Goal: Transaction & Acquisition: Book appointment/travel/reservation

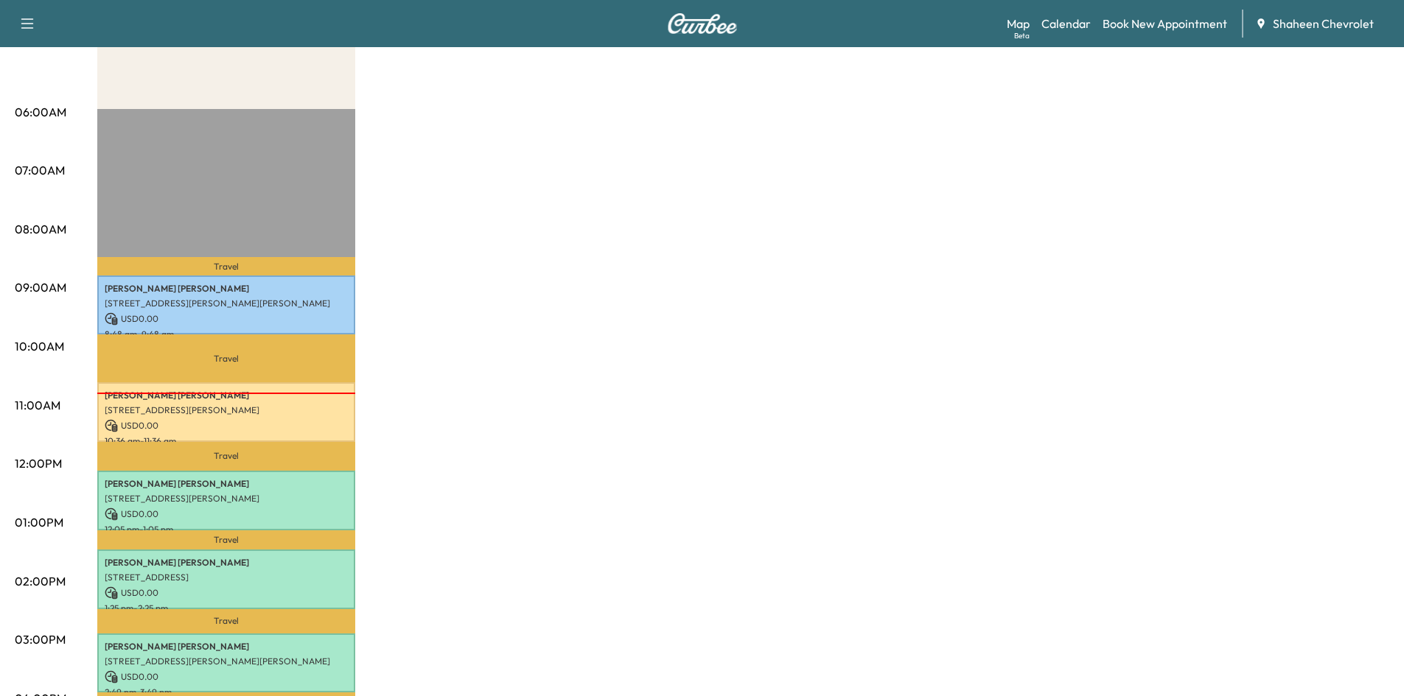
scroll to position [74, 0]
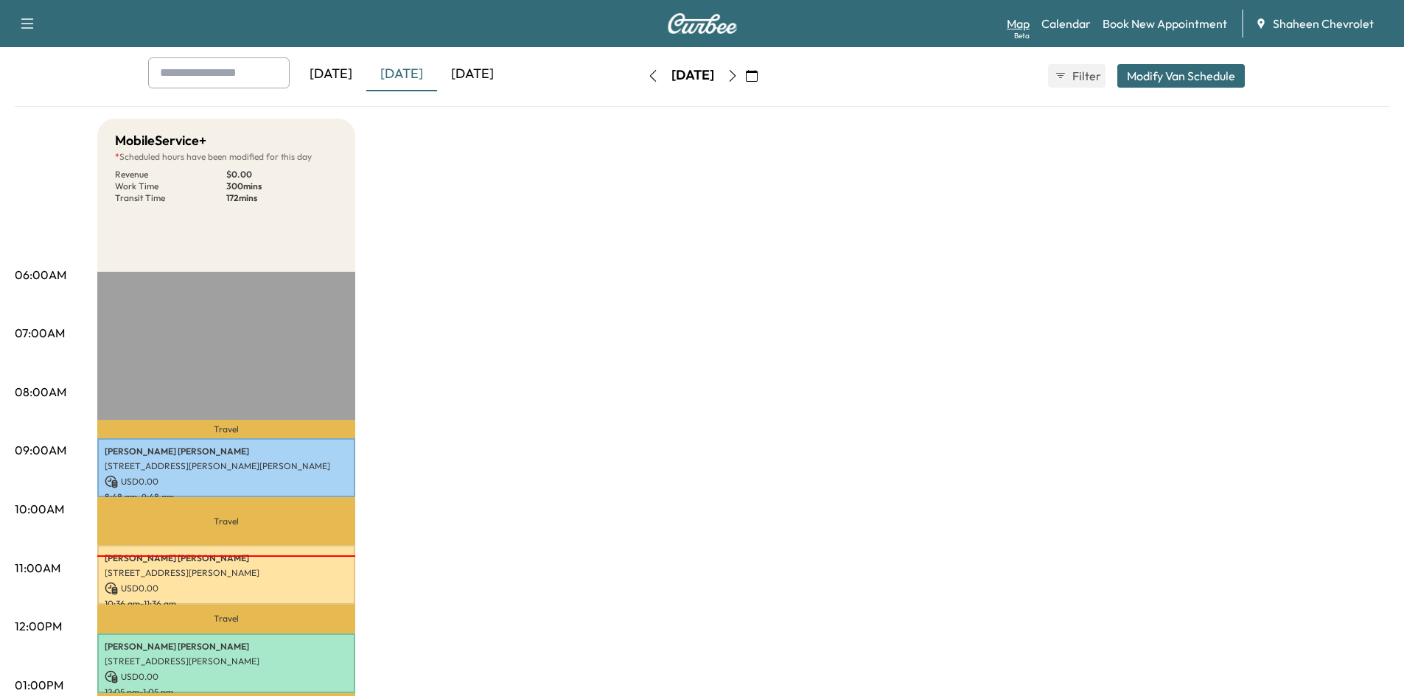
click at [1019, 23] on link "Map Beta" at bounding box center [1018, 24] width 23 height 18
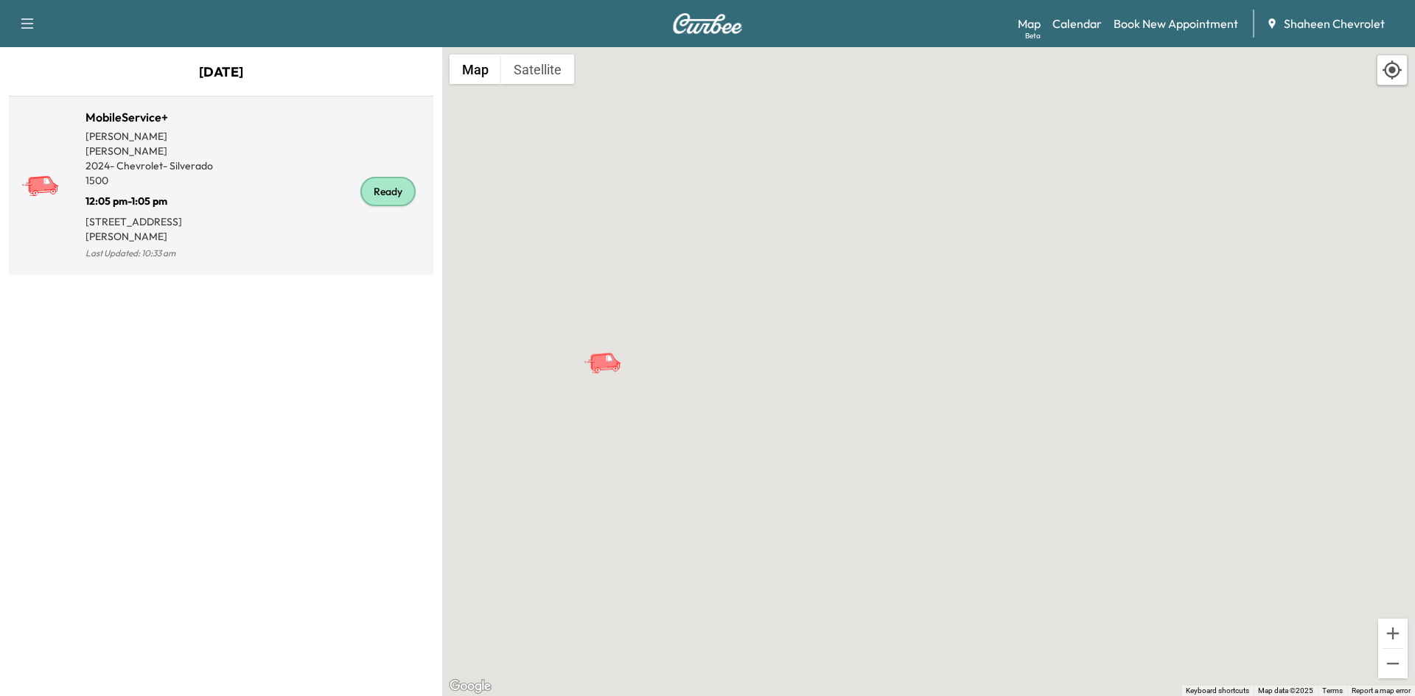
click at [254, 224] on div "Ready" at bounding box center [324, 191] width 206 height 143
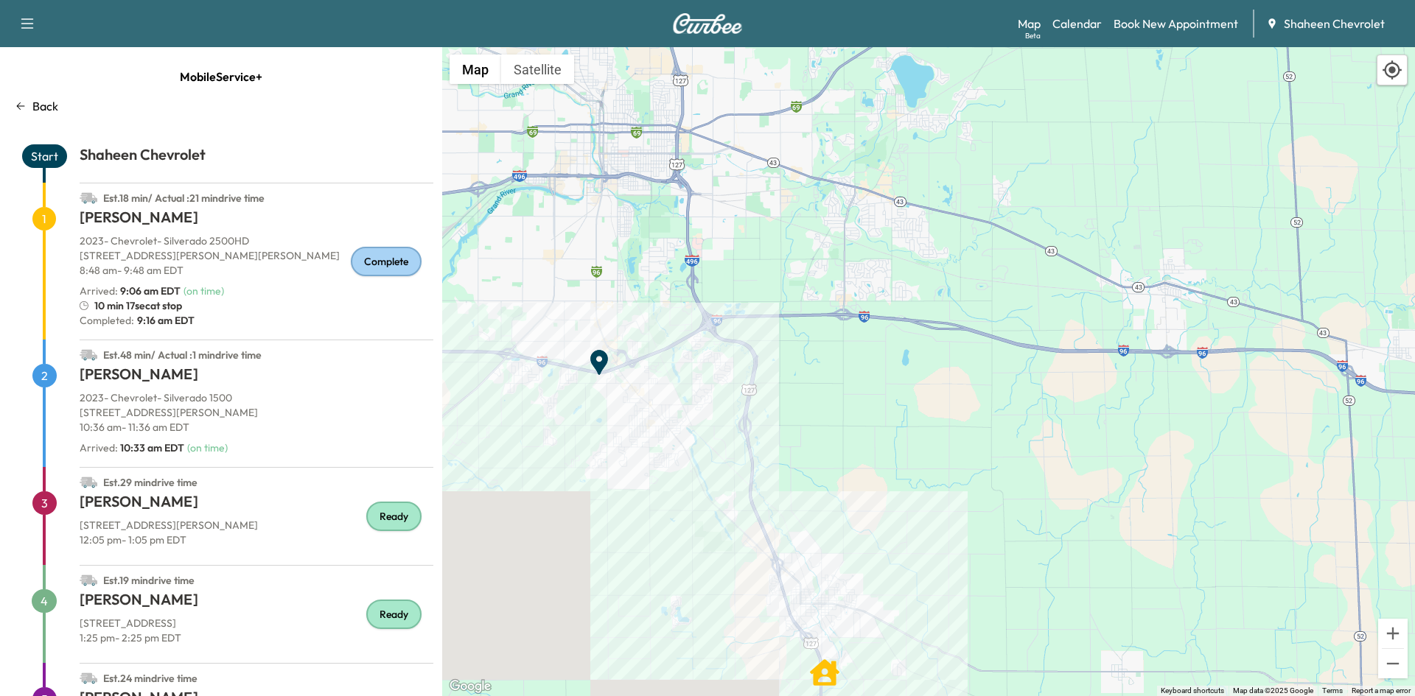
drag, startPoint x: 1097, startPoint y: 354, endPoint x: 876, endPoint y: 355, distance: 221.8
click at [876, 355] on div "To activate drag with keyboard, press Alt + Enter. Once in keyboard drag state,…" at bounding box center [928, 371] width 973 height 649
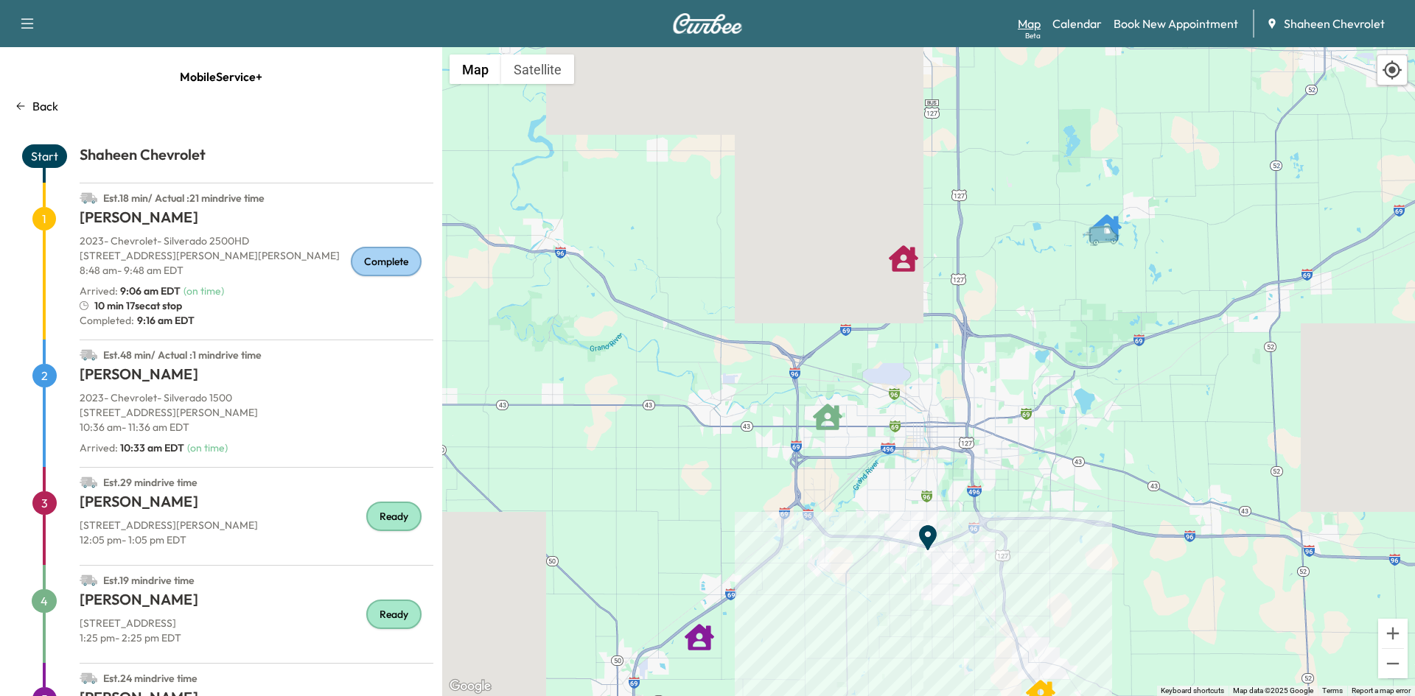
click at [1030, 24] on link "Map Beta" at bounding box center [1029, 24] width 23 height 18
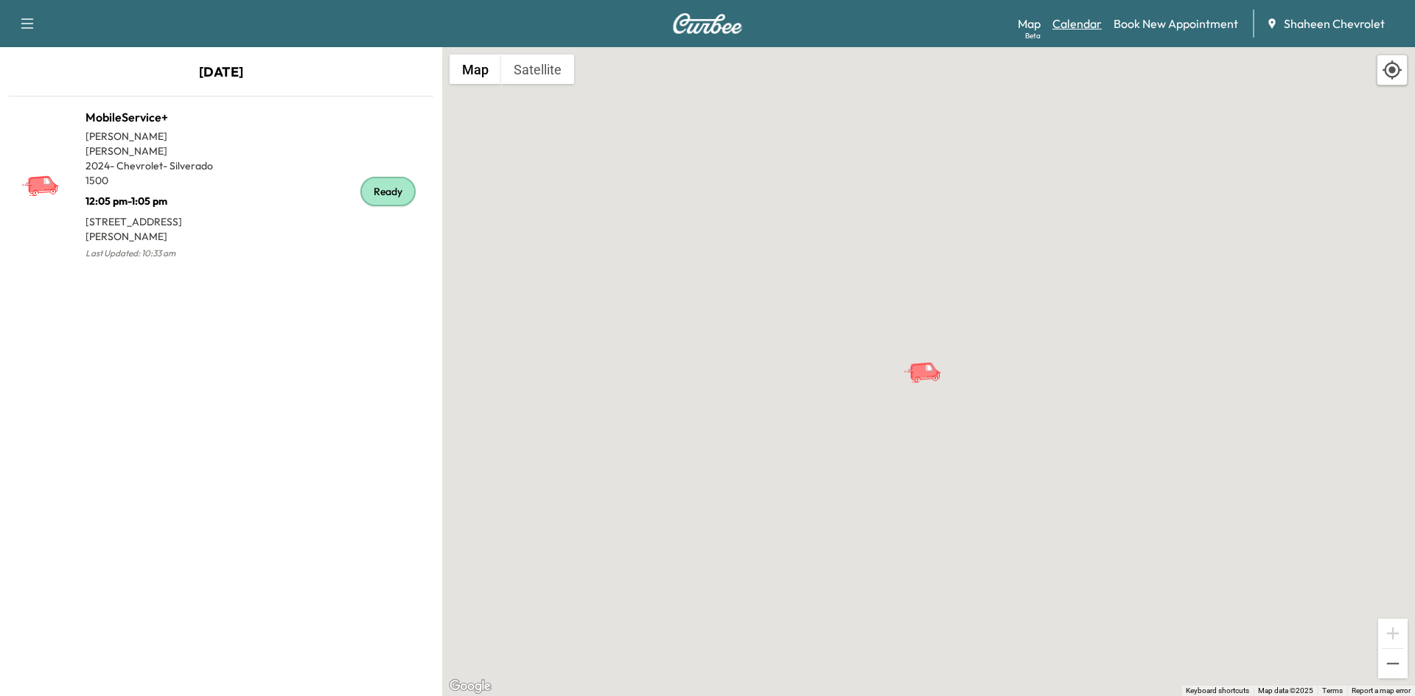
click at [1094, 28] on link "Calendar" at bounding box center [1076, 24] width 49 height 18
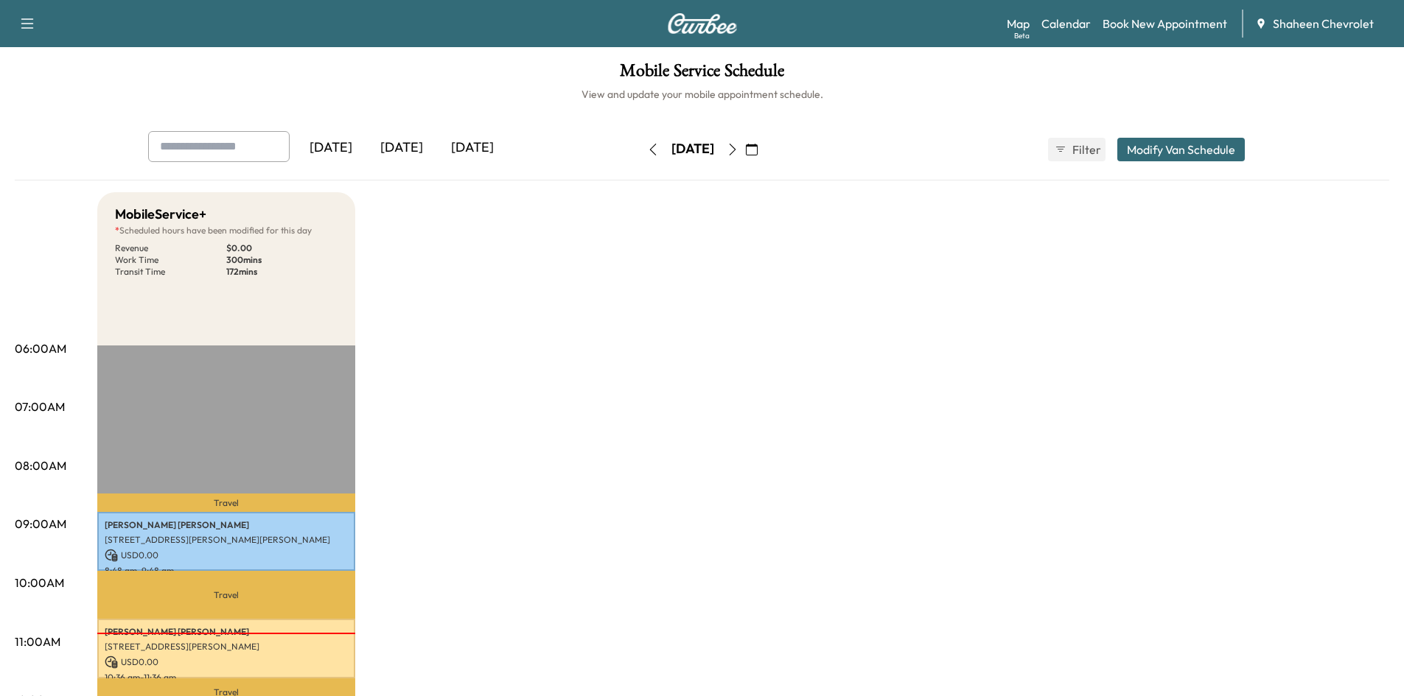
click at [506, 144] on div "[DATE]" at bounding box center [472, 148] width 71 height 34
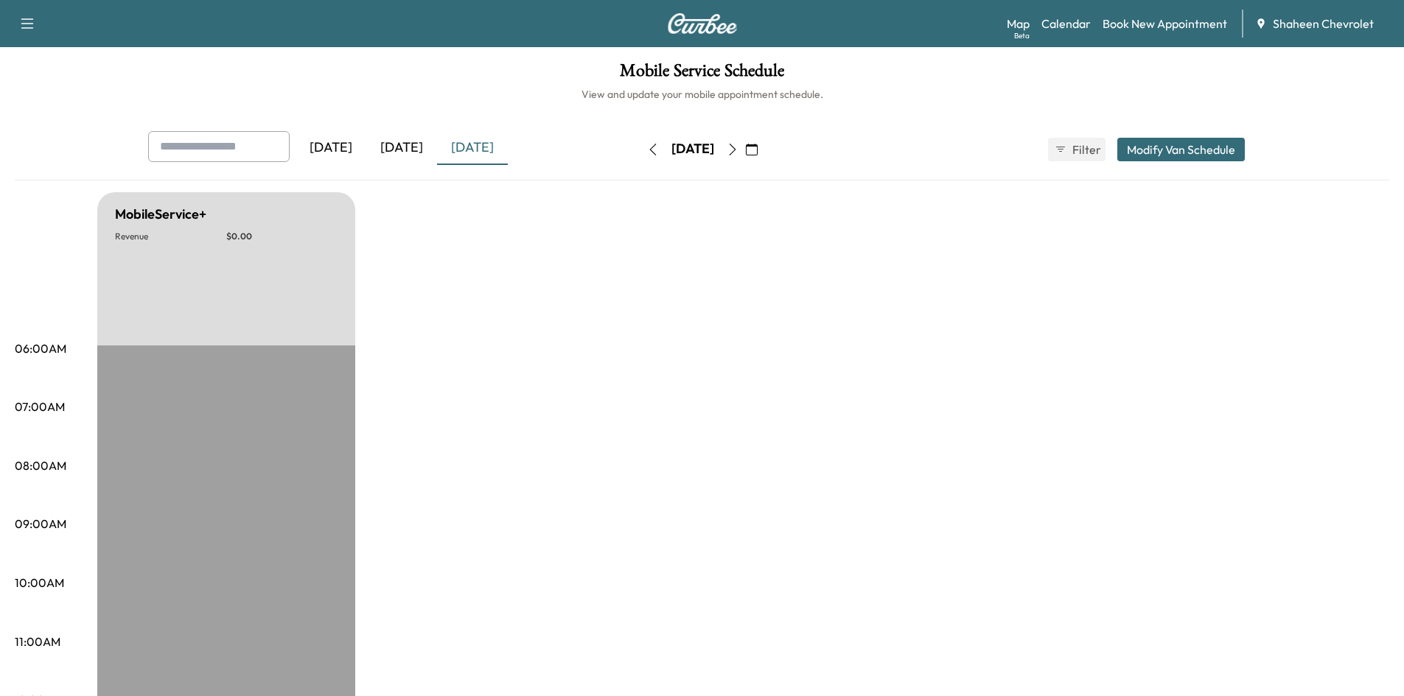
click at [738, 147] on icon "button" at bounding box center [733, 150] width 12 height 12
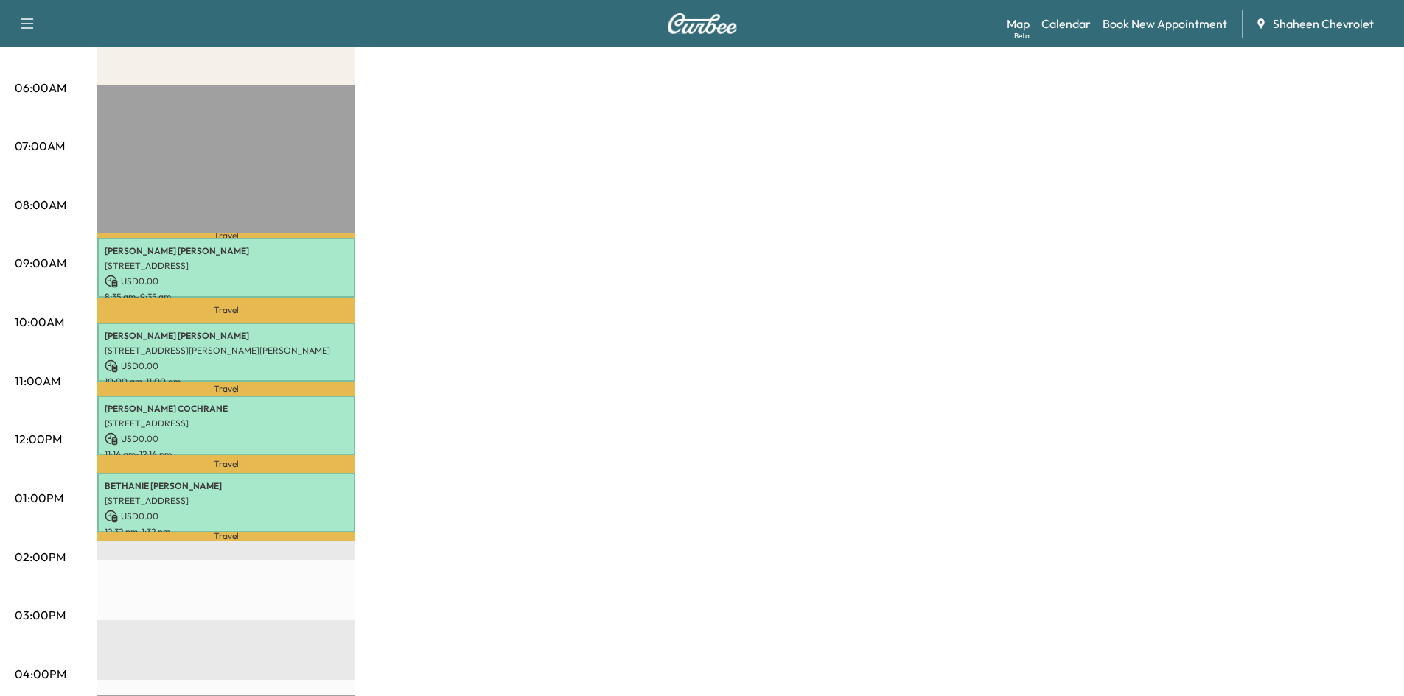
scroll to position [295, 0]
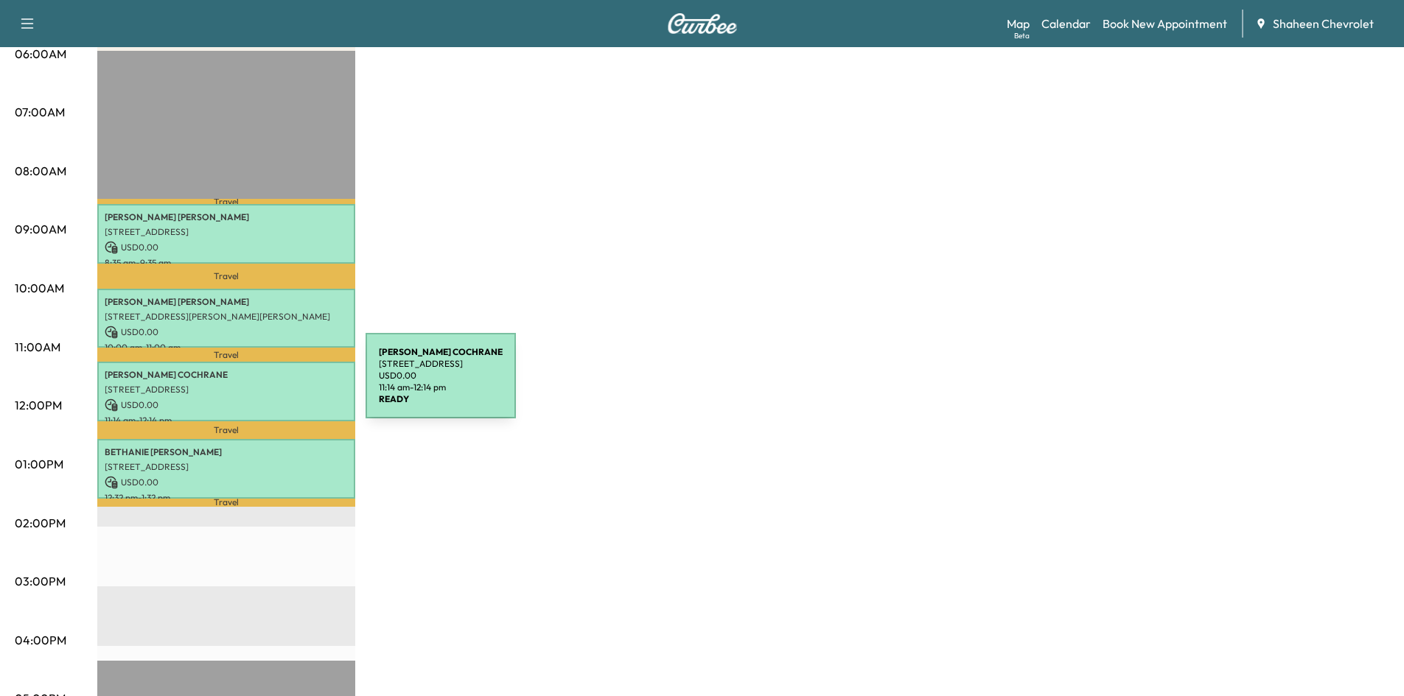
click at [255, 385] on p "[STREET_ADDRESS]" at bounding box center [226, 390] width 243 height 12
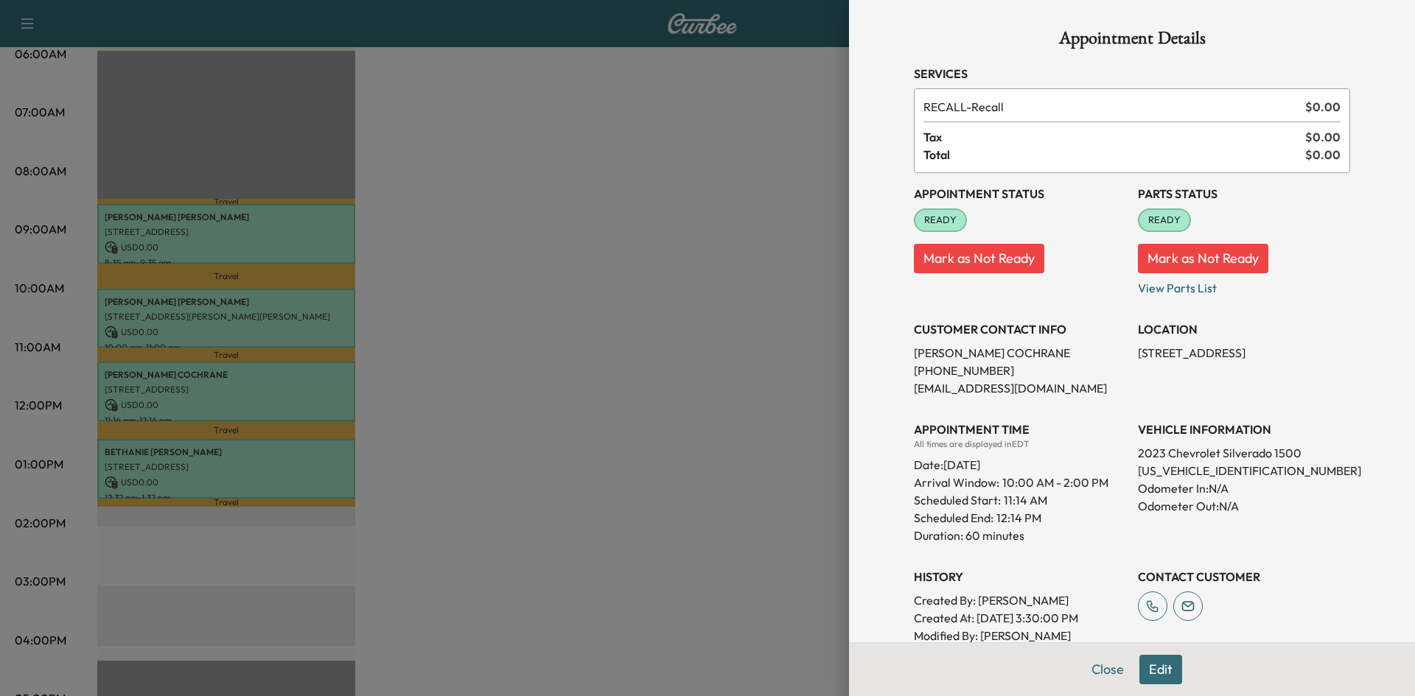
click at [610, 366] on div at bounding box center [707, 348] width 1415 height 696
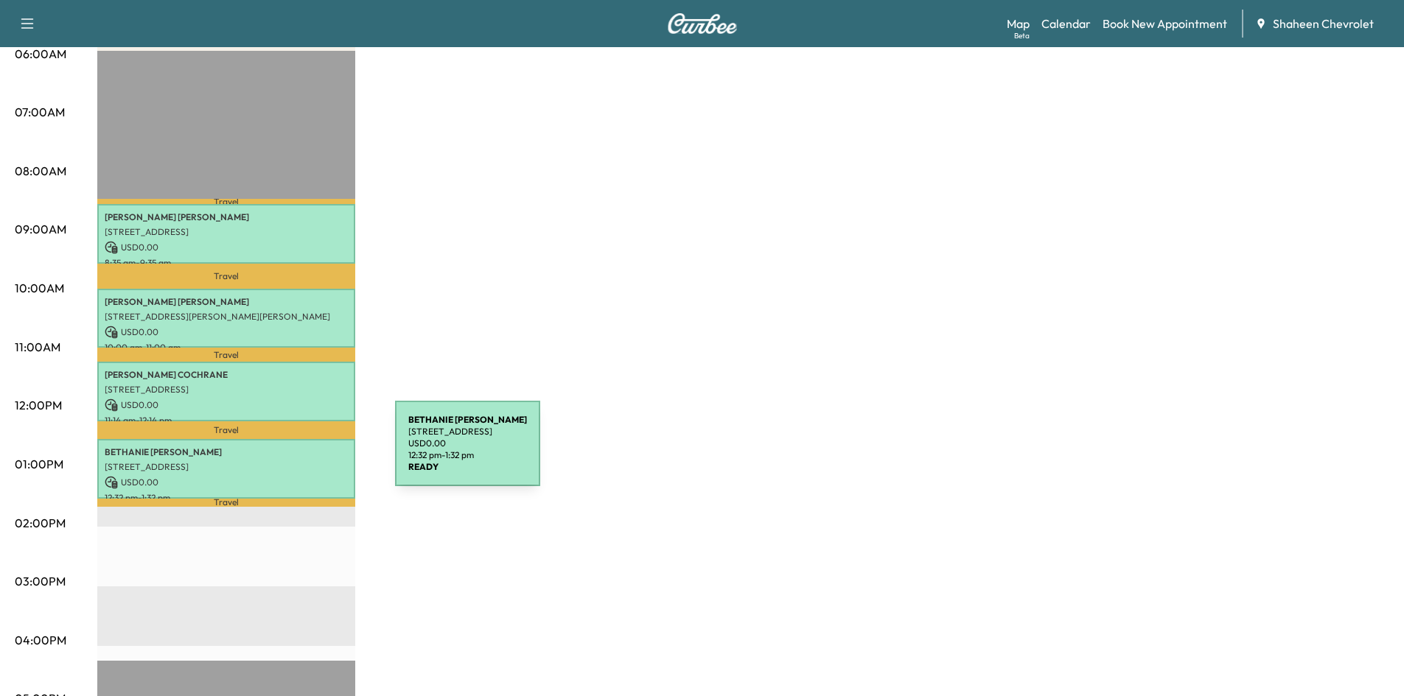
click at [284, 453] on p "[PERSON_NAME]" at bounding box center [226, 453] width 243 height 12
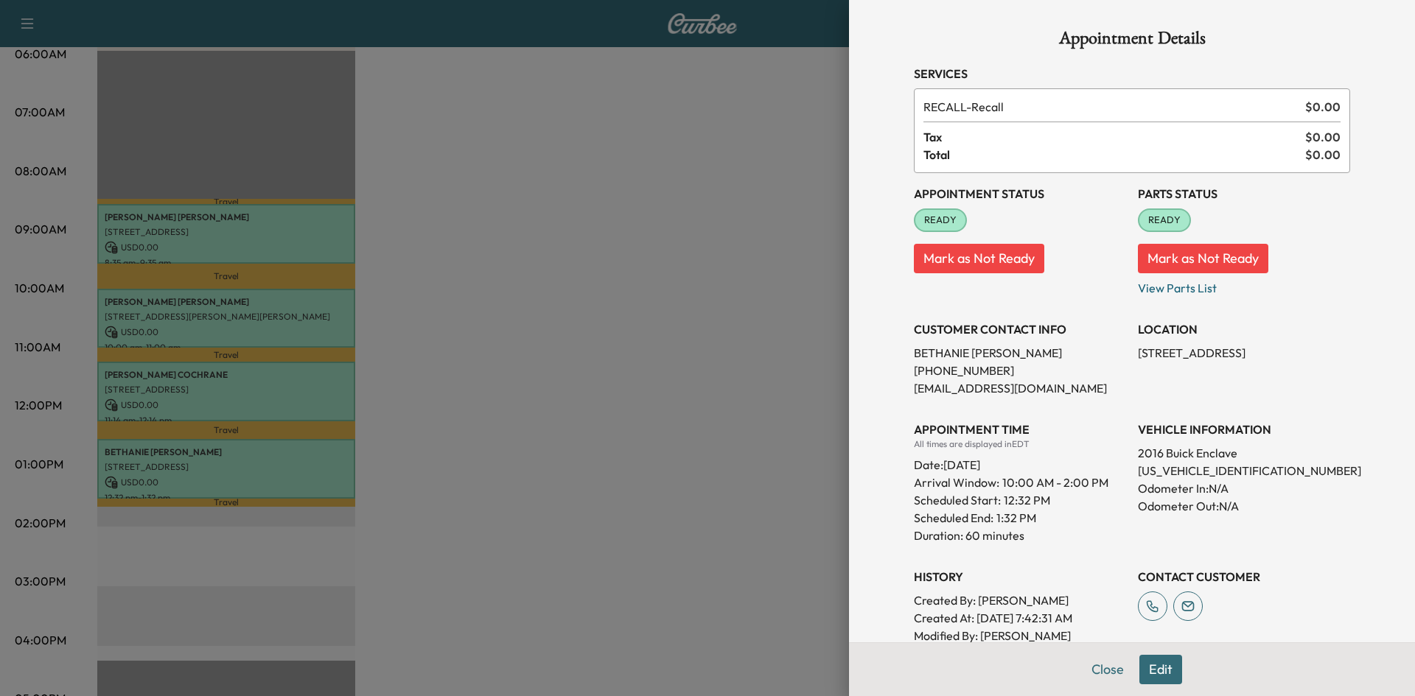
click at [707, 298] on div at bounding box center [707, 348] width 1415 height 696
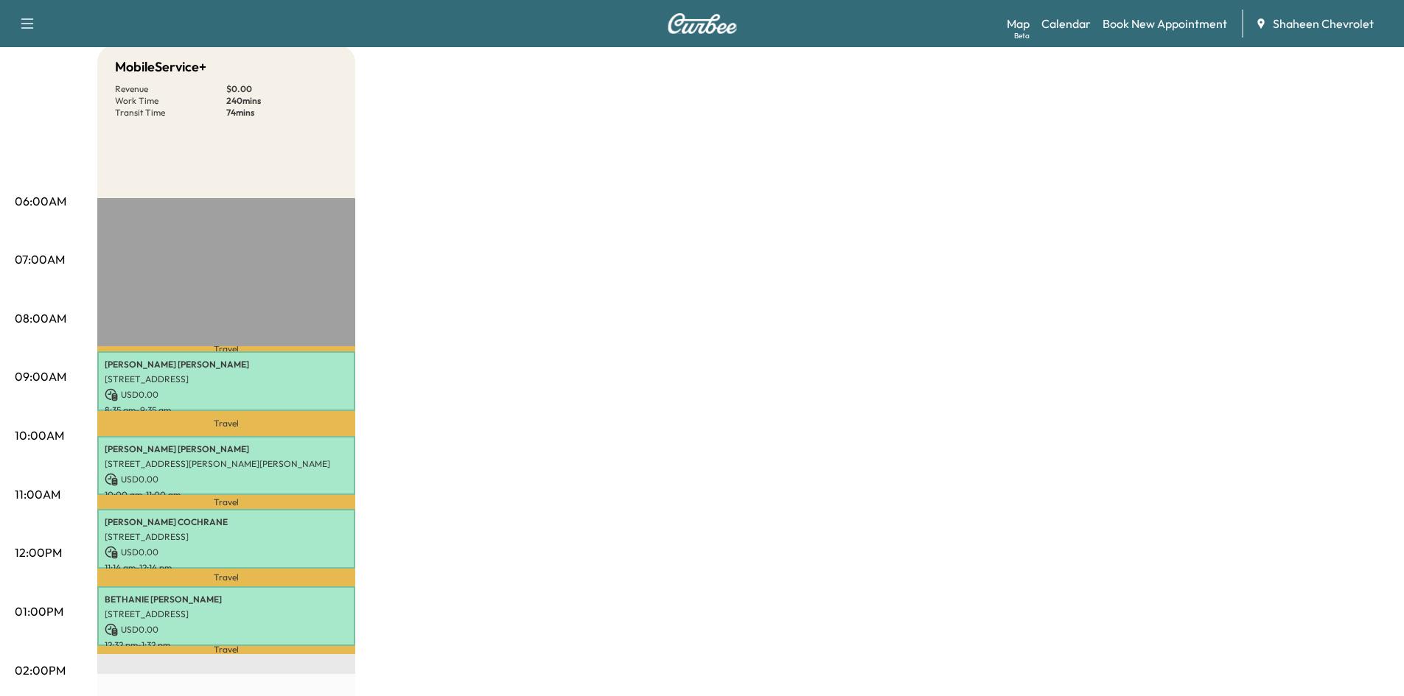
scroll to position [221, 0]
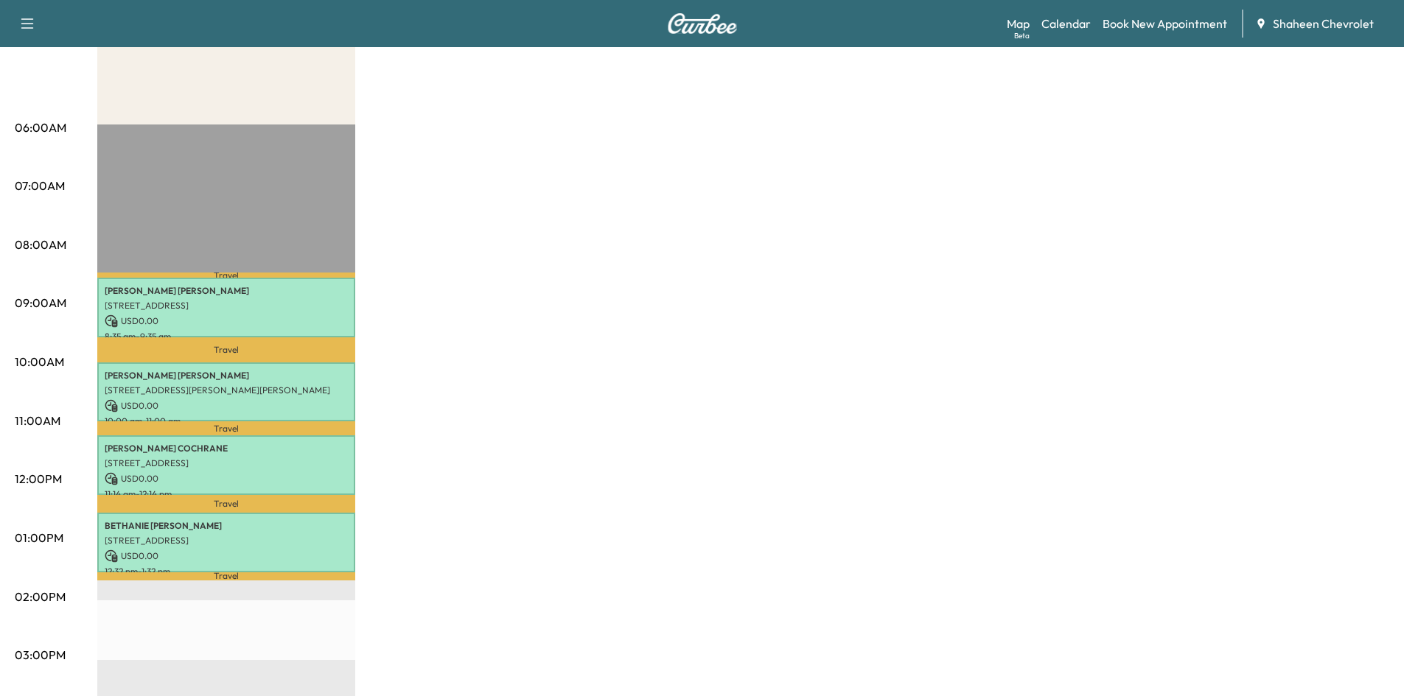
click at [601, 671] on div "MobileService+ Revenue $ 0.00 Work Time 240 mins Transit Time 74 mins Travel [P…" at bounding box center [743, 524] width 1292 height 1106
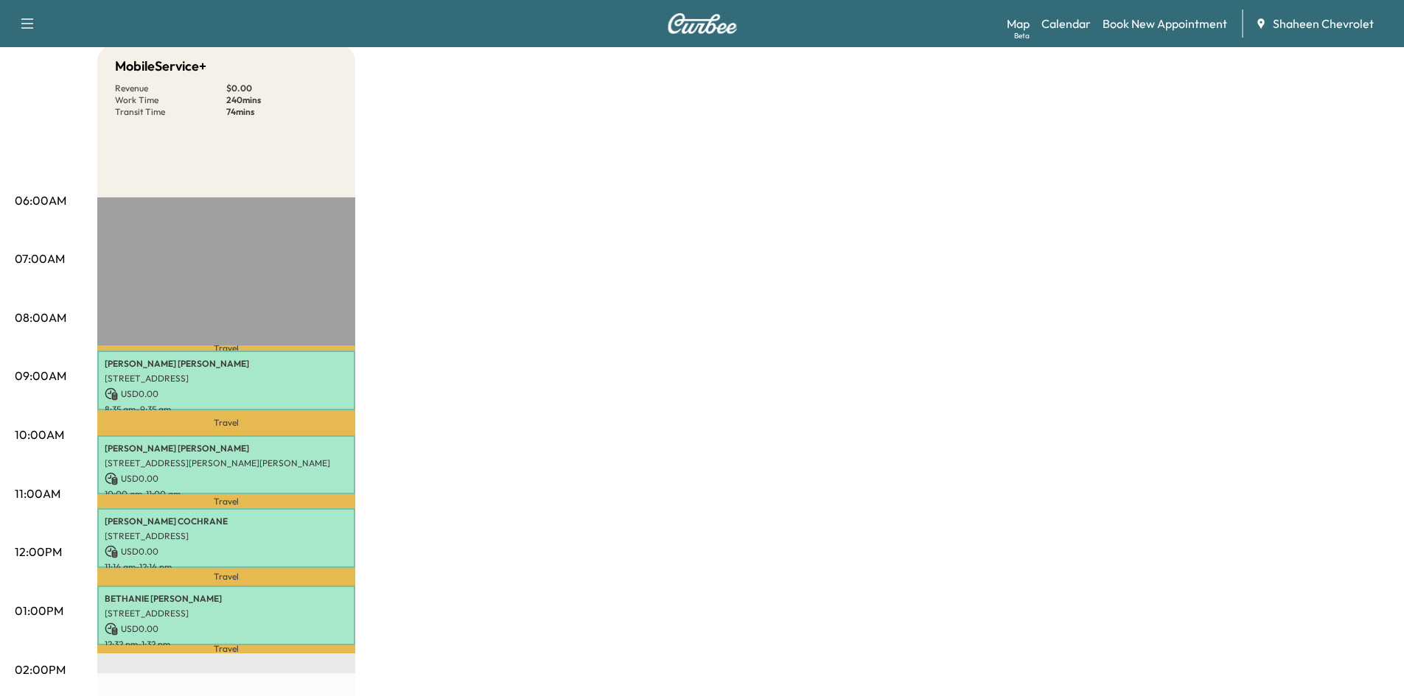
scroll to position [0, 0]
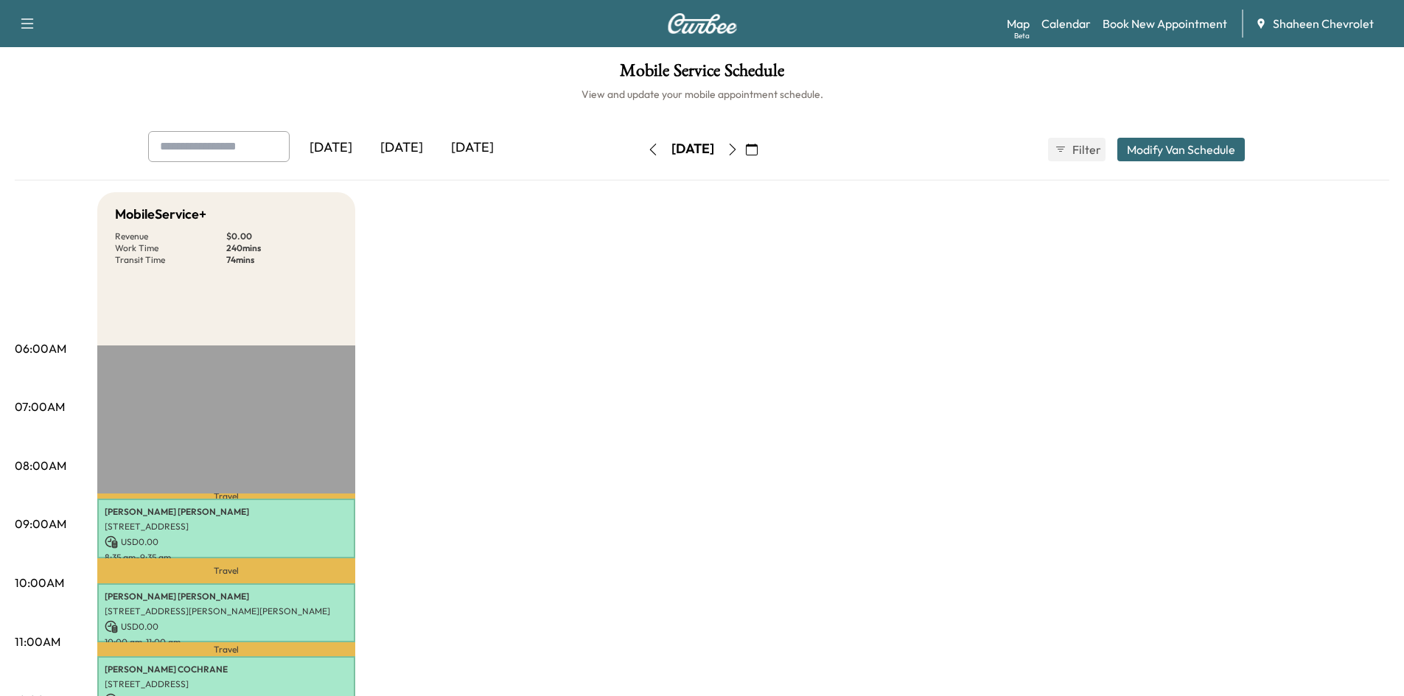
click at [405, 138] on div "[DATE]" at bounding box center [401, 148] width 71 height 34
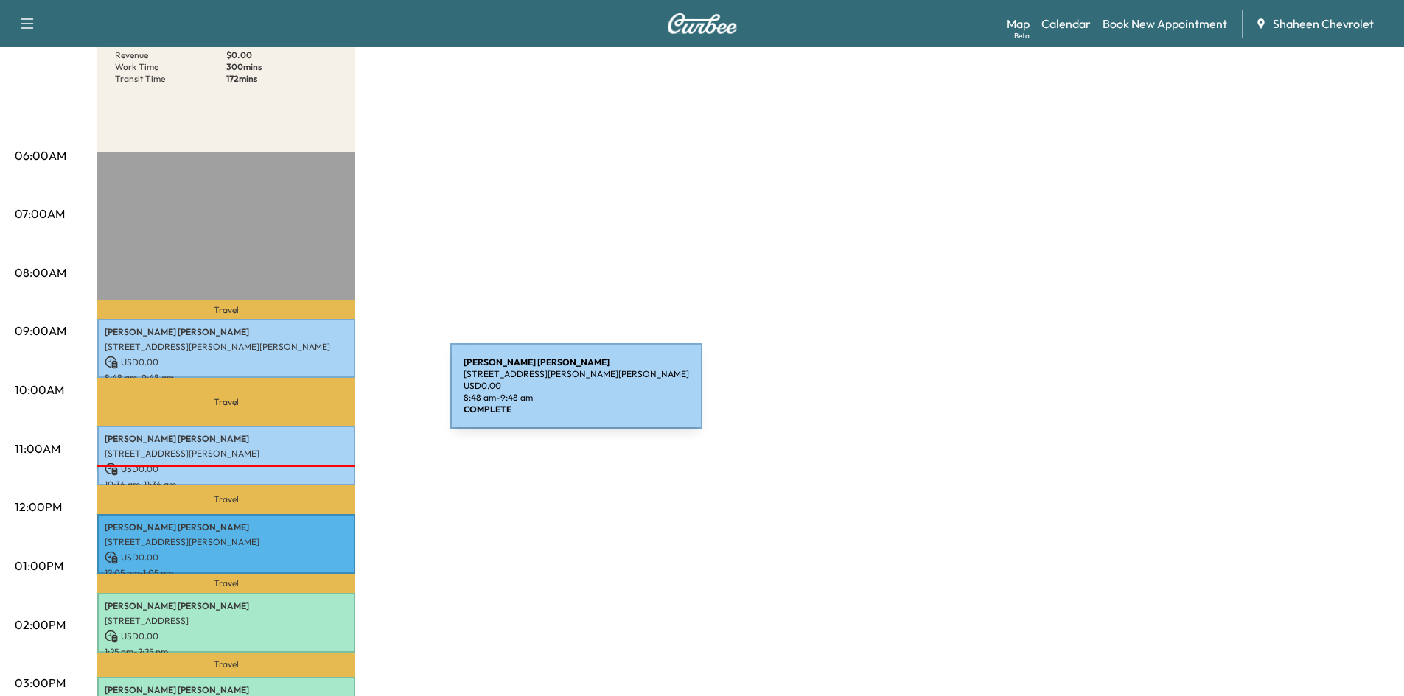
scroll to position [295, 0]
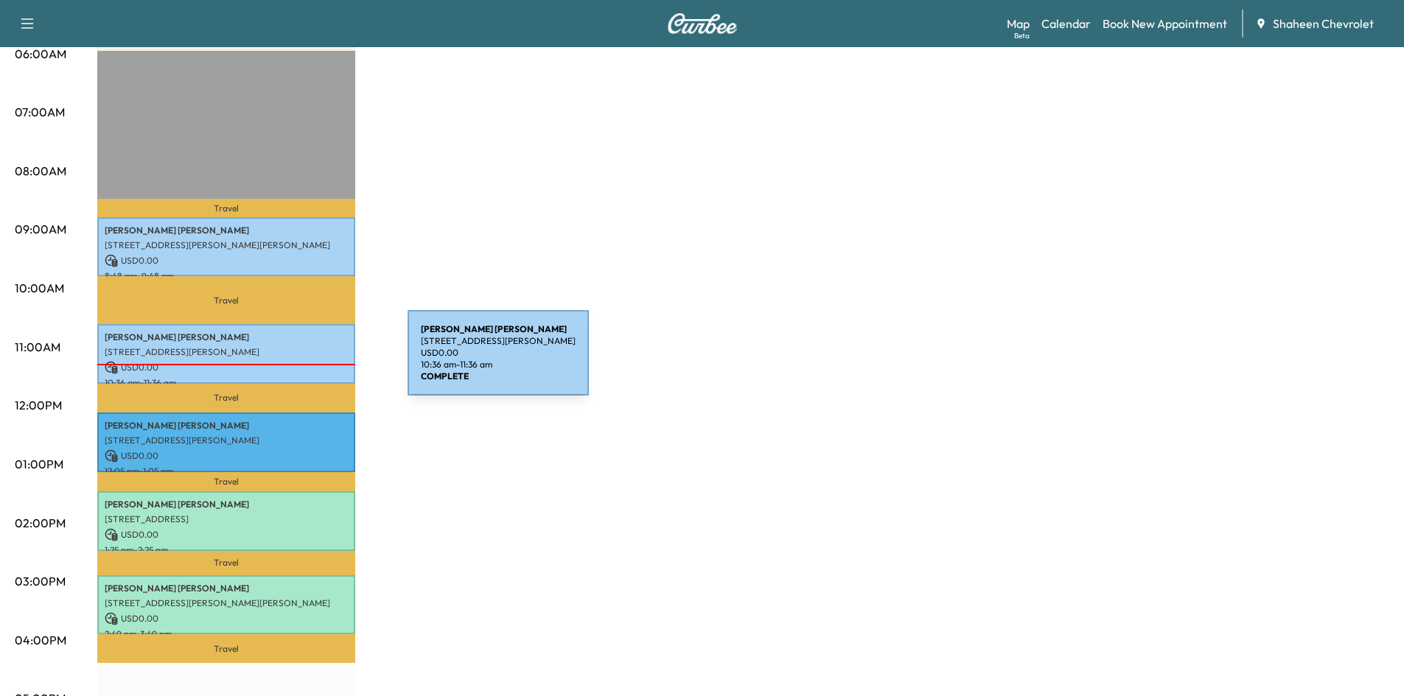
click at [297, 362] on p "USD 0.00" at bounding box center [226, 367] width 243 height 13
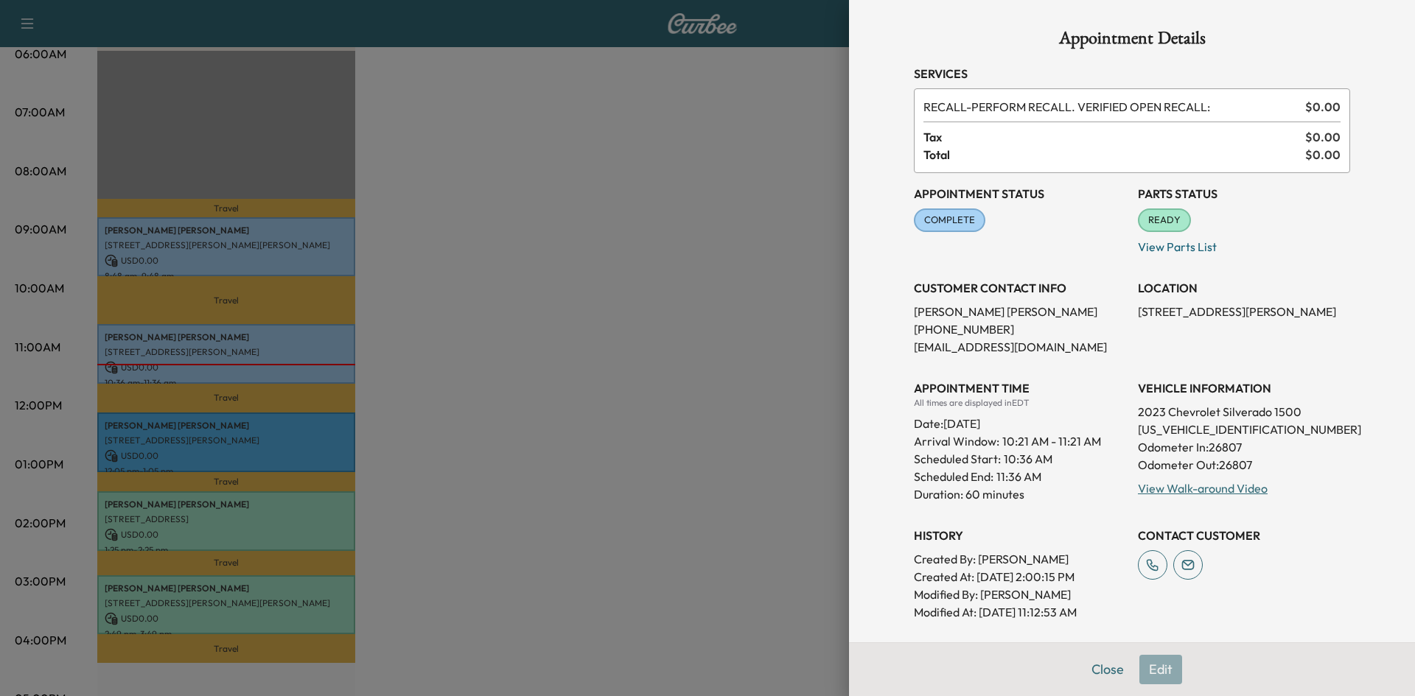
click at [509, 339] on div at bounding box center [707, 348] width 1415 height 696
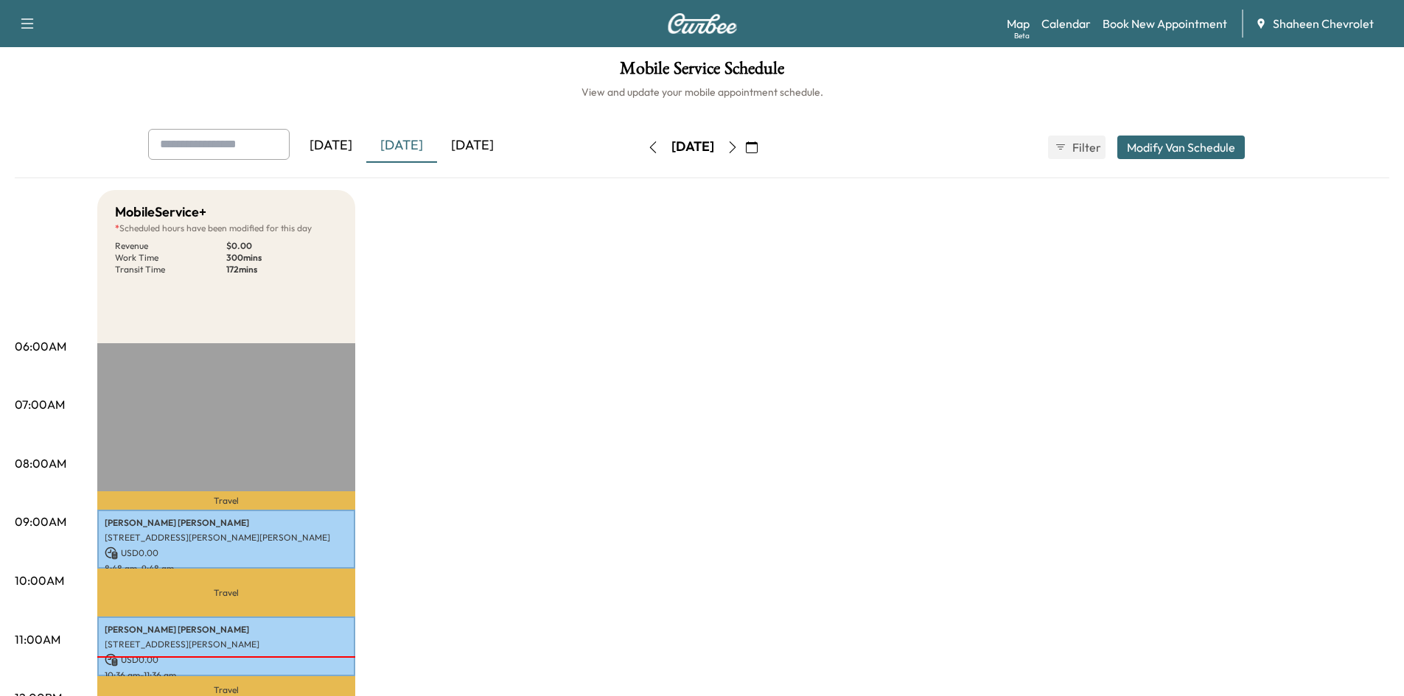
scroll to position [0, 0]
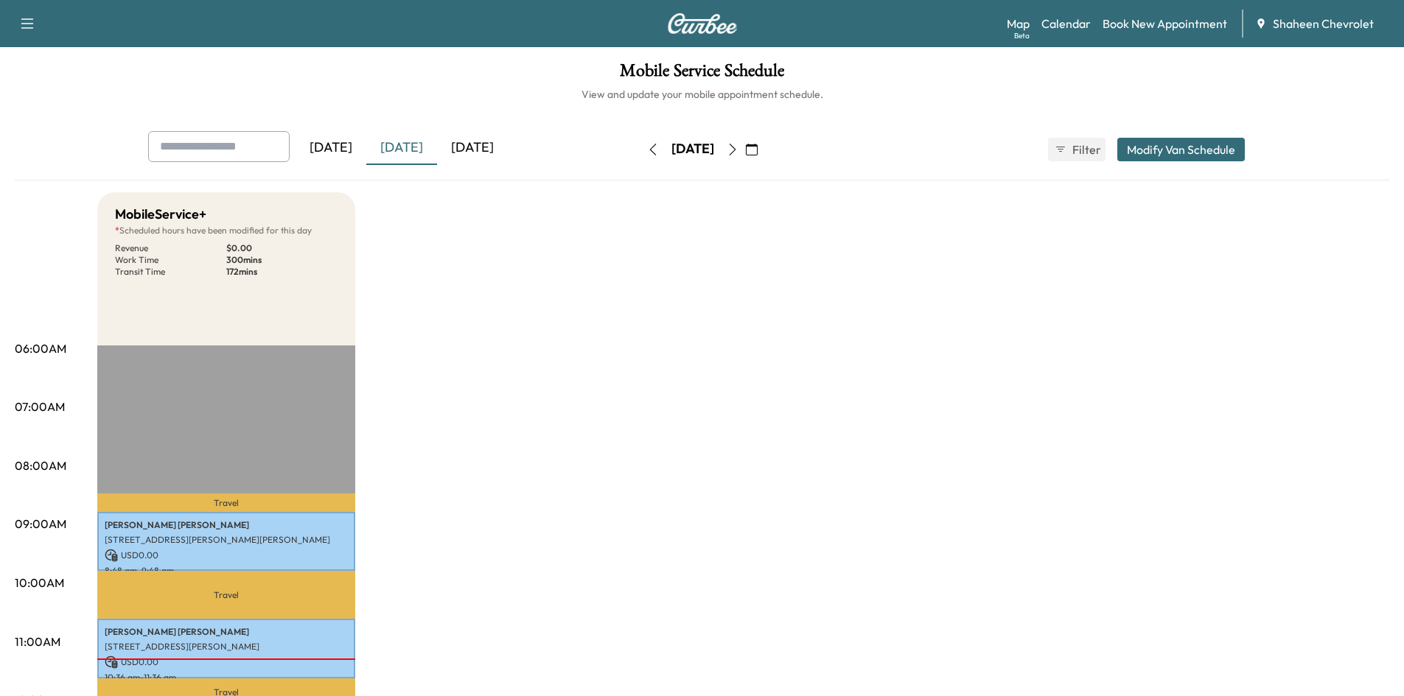
click at [738, 152] on icon "button" at bounding box center [733, 150] width 12 height 12
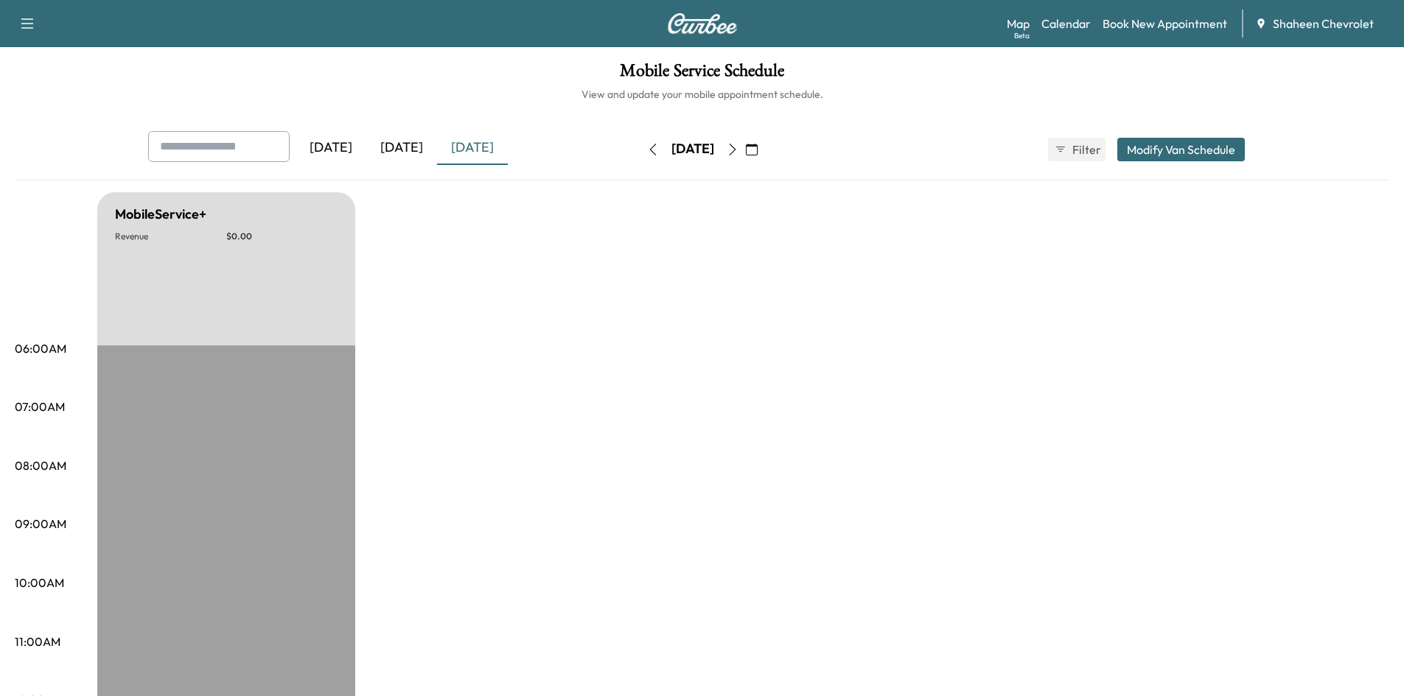
click at [745, 156] on button "button" at bounding box center [732, 150] width 25 height 24
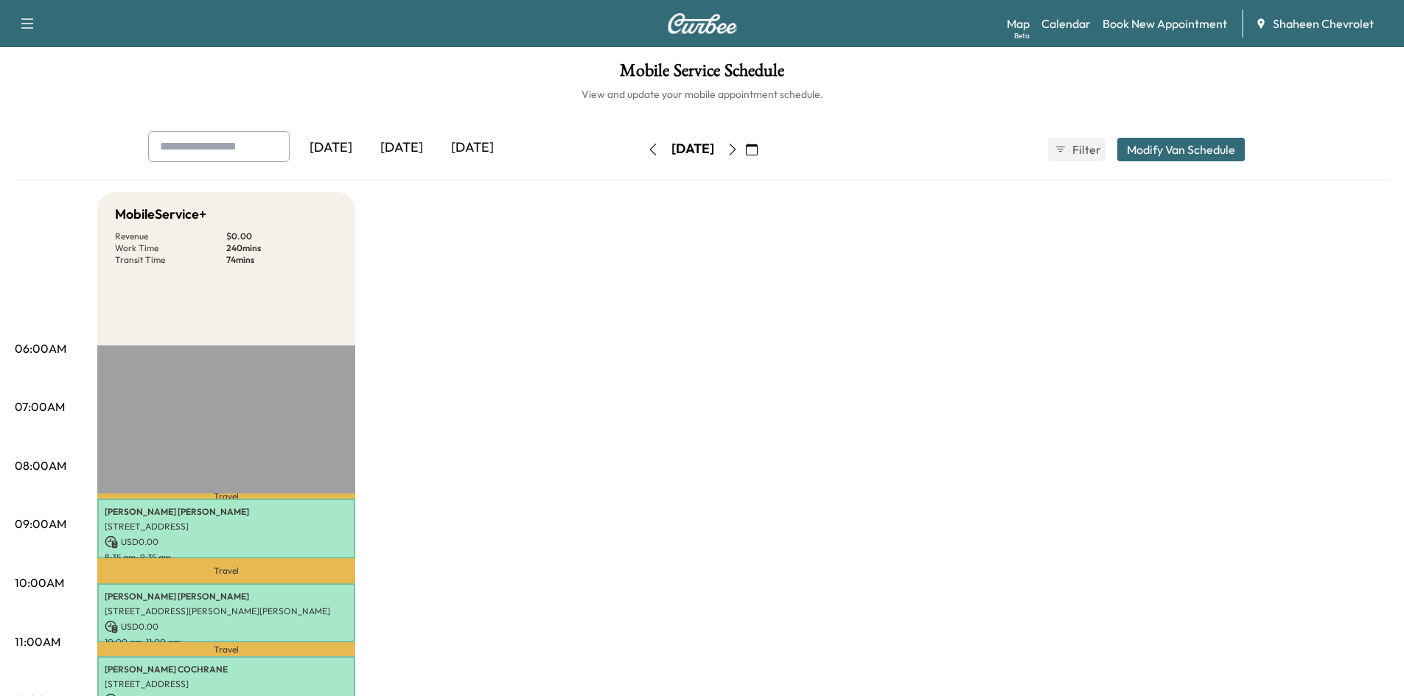
click at [647, 150] on icon "button" at bounding box center [653, 150] width 12 height 12
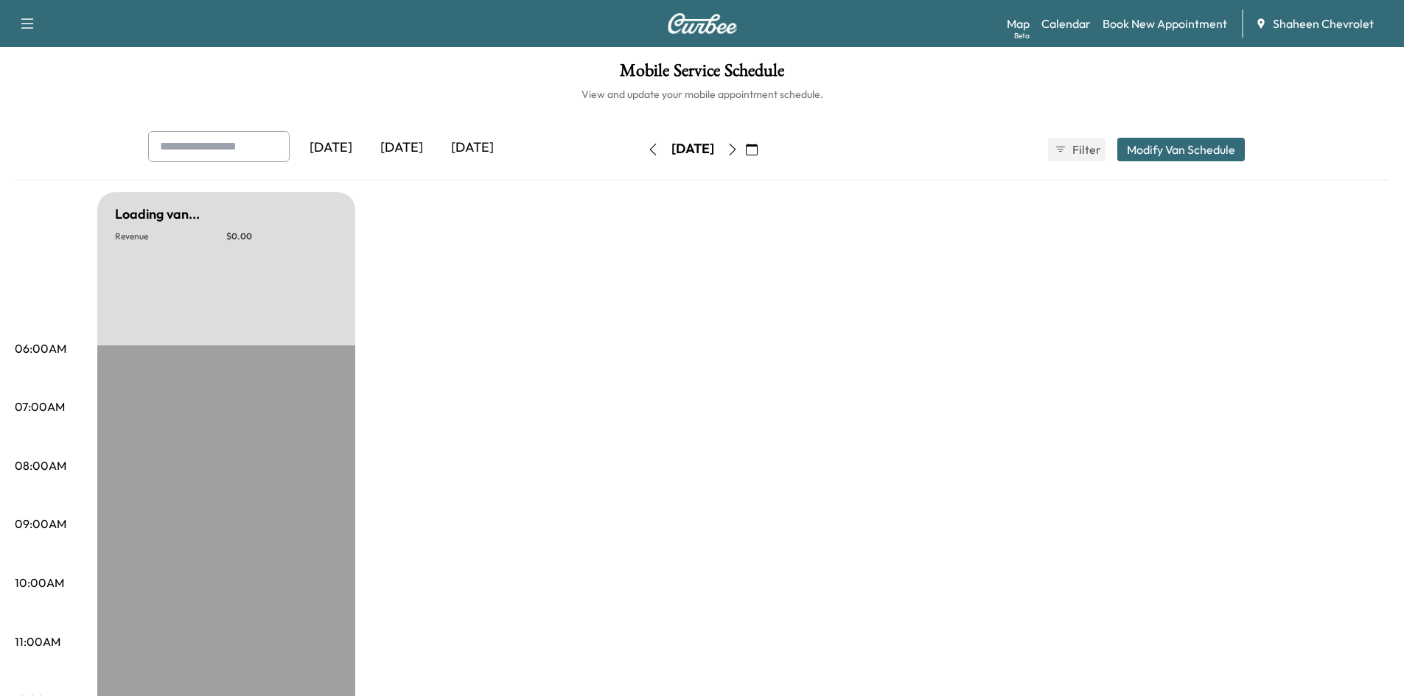
click at [647, 150] on icon "button" at bounding box center [653, 150] width 12 height 12
click at [640, 149] on button "button" at bounding box center [652, 150] width 25 height 24
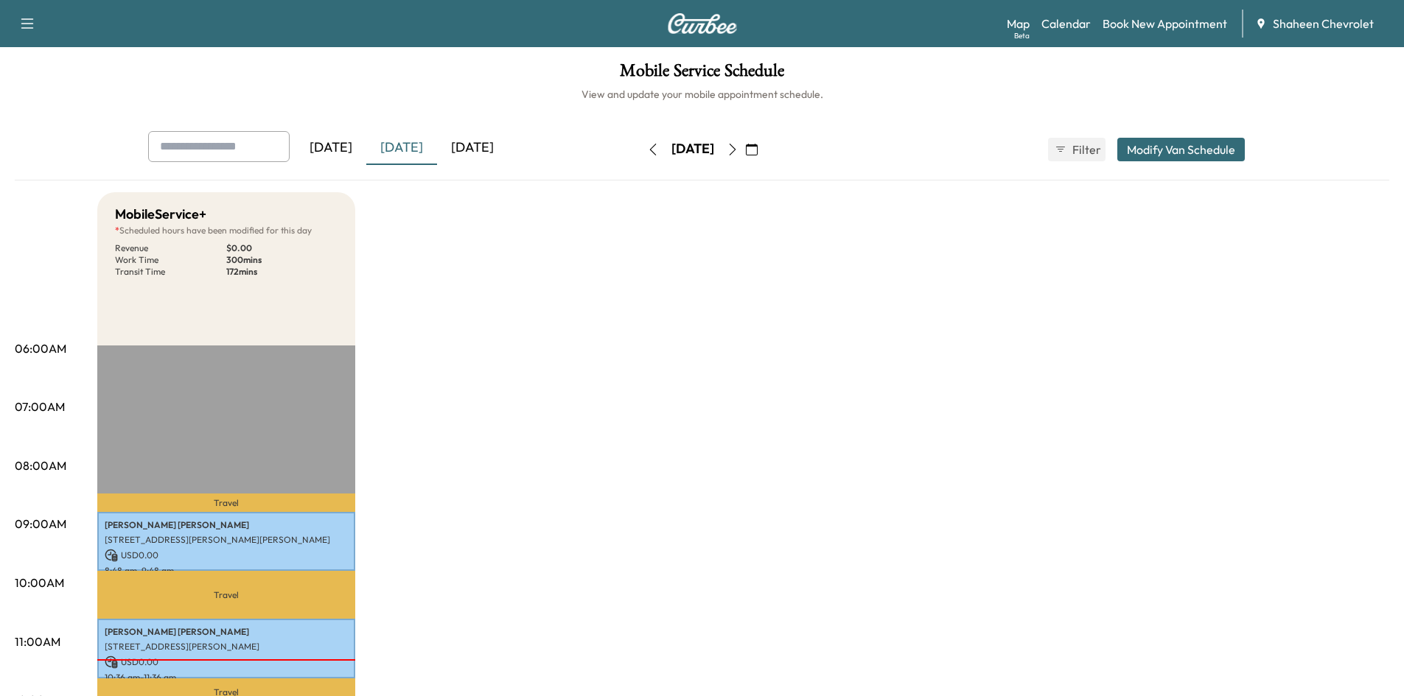
click at [738, 152] on icon "button" at bounding box center [733, 150] width 12 height 12
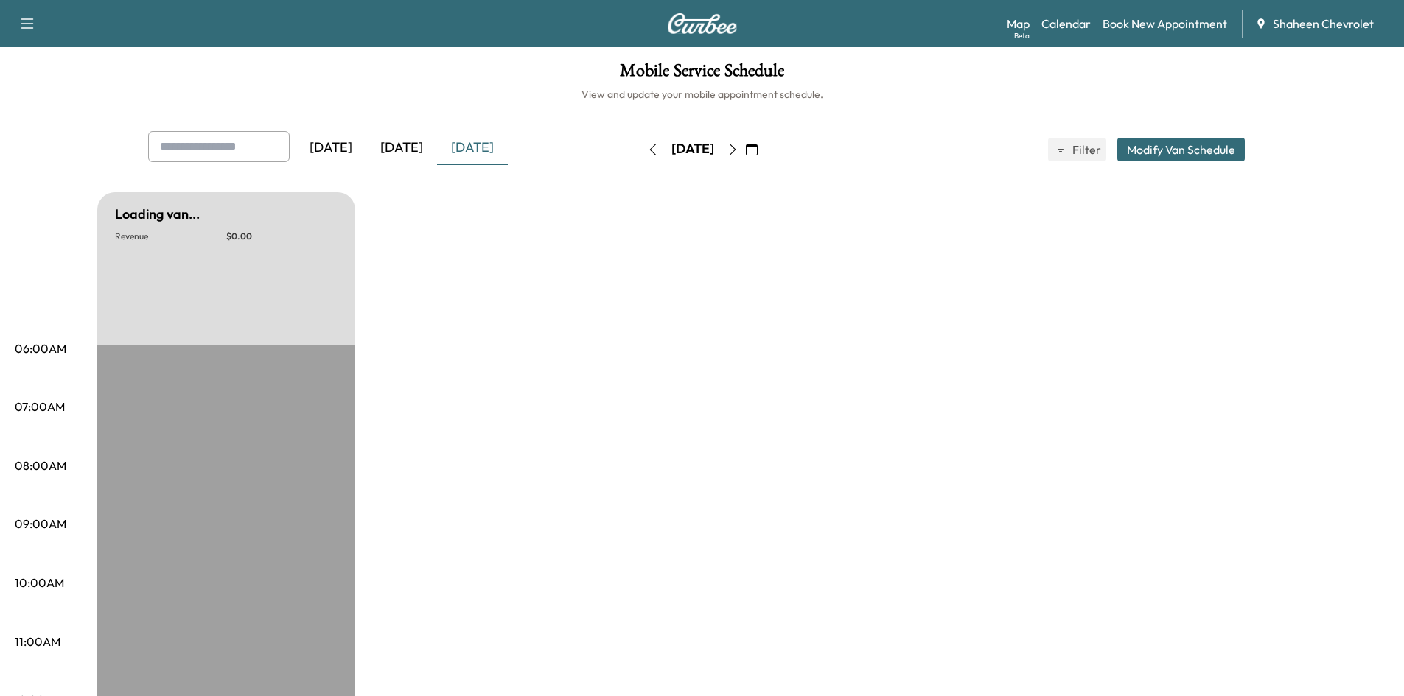
click at [738, 150] on icon "button" at bounding box center [733, 150] width 12 height 12
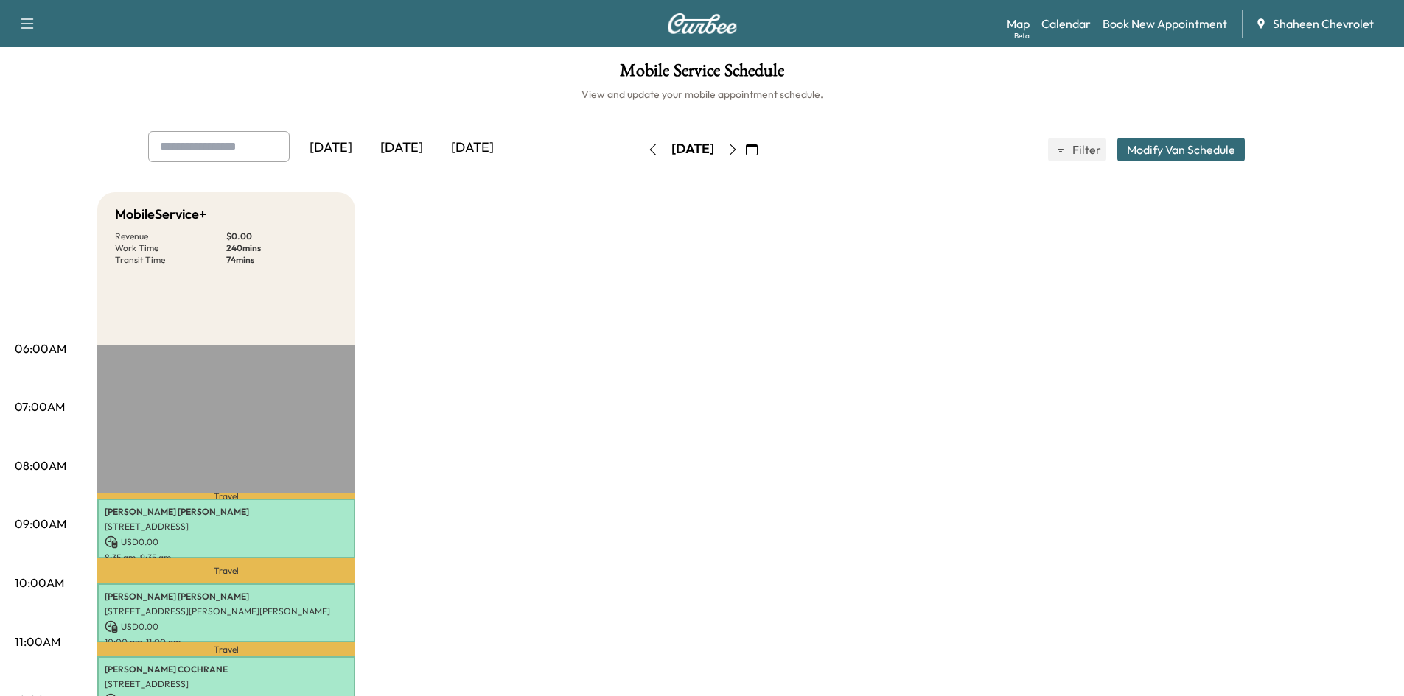
click at [1197, 21] on link "Book New Appointment" at bounding box center [1165, 24] width 125 height 18
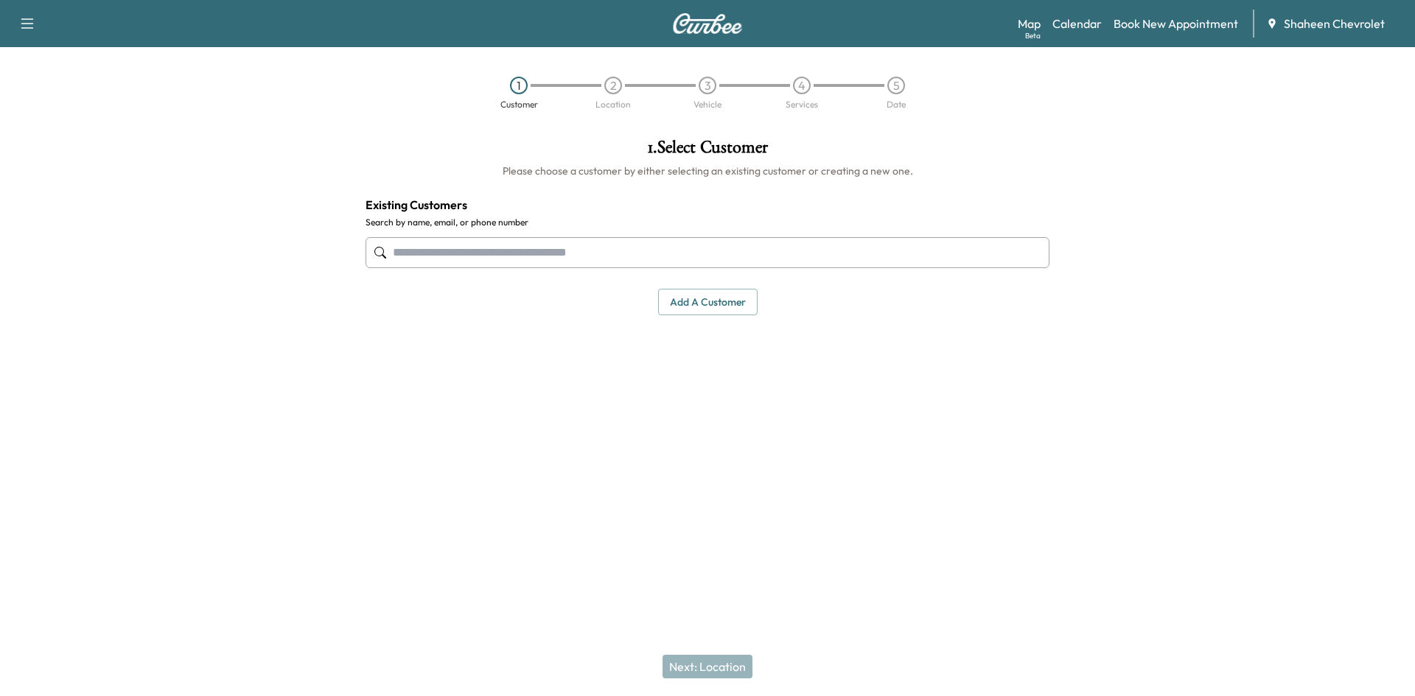
click at [510, 251] on input "text" at bounding box center [708, 252] width 684 height 31
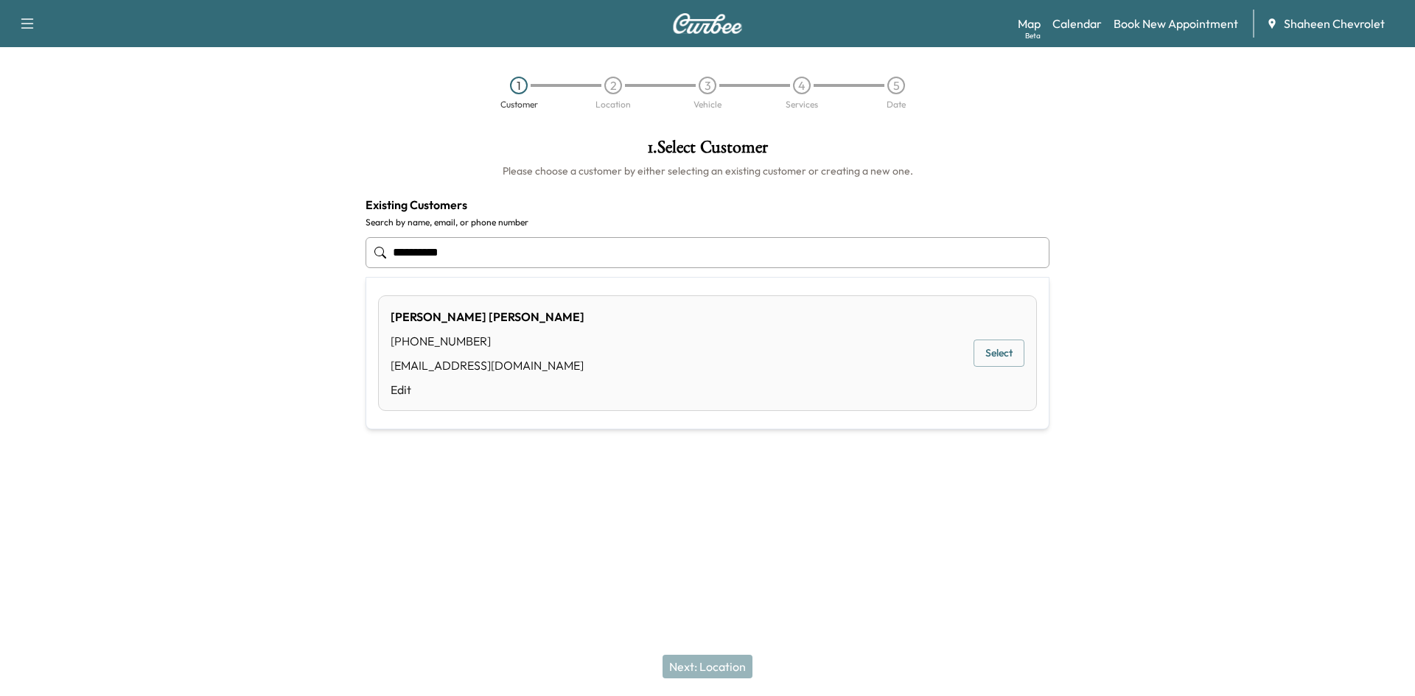
click at [1010, 357] on button "Select" at bounding box center [999, 353] width 51 height 27
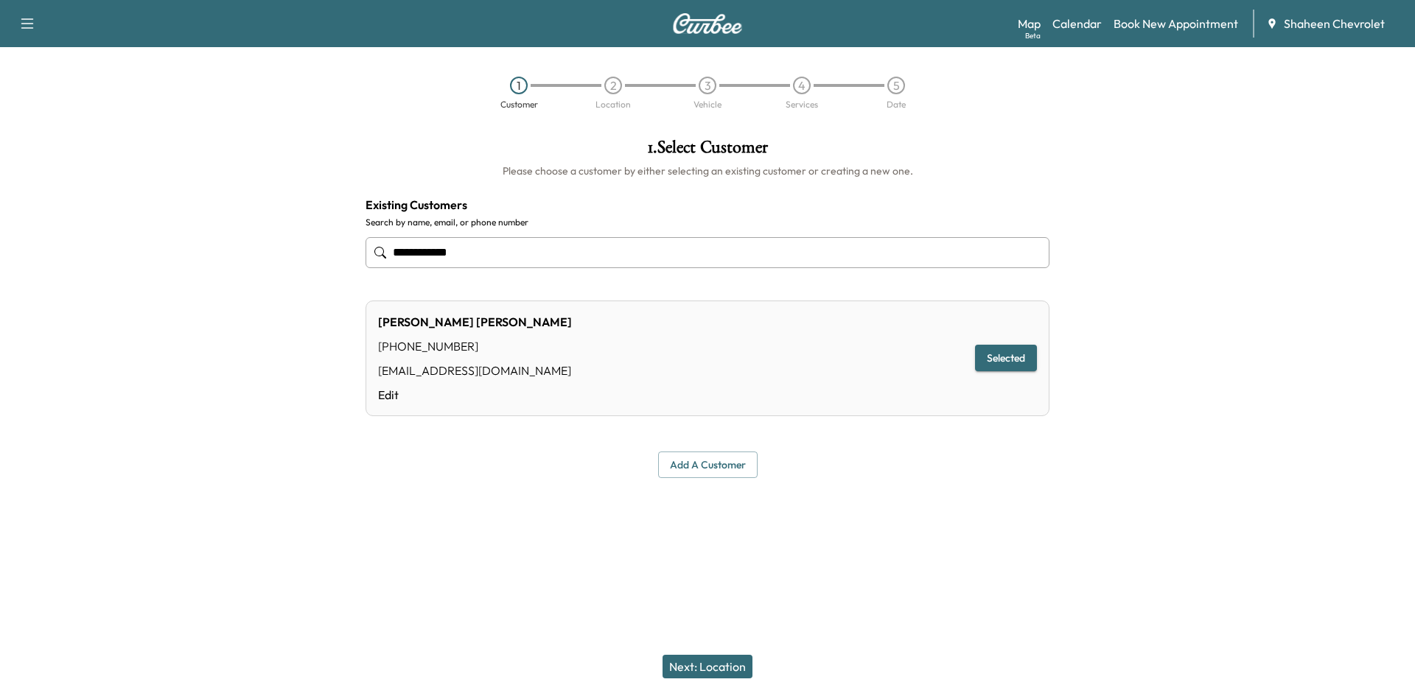
type input "**********"
click at [702, 659] on button "Next: Location" at bounding box center [708, 667] width 90 height 24
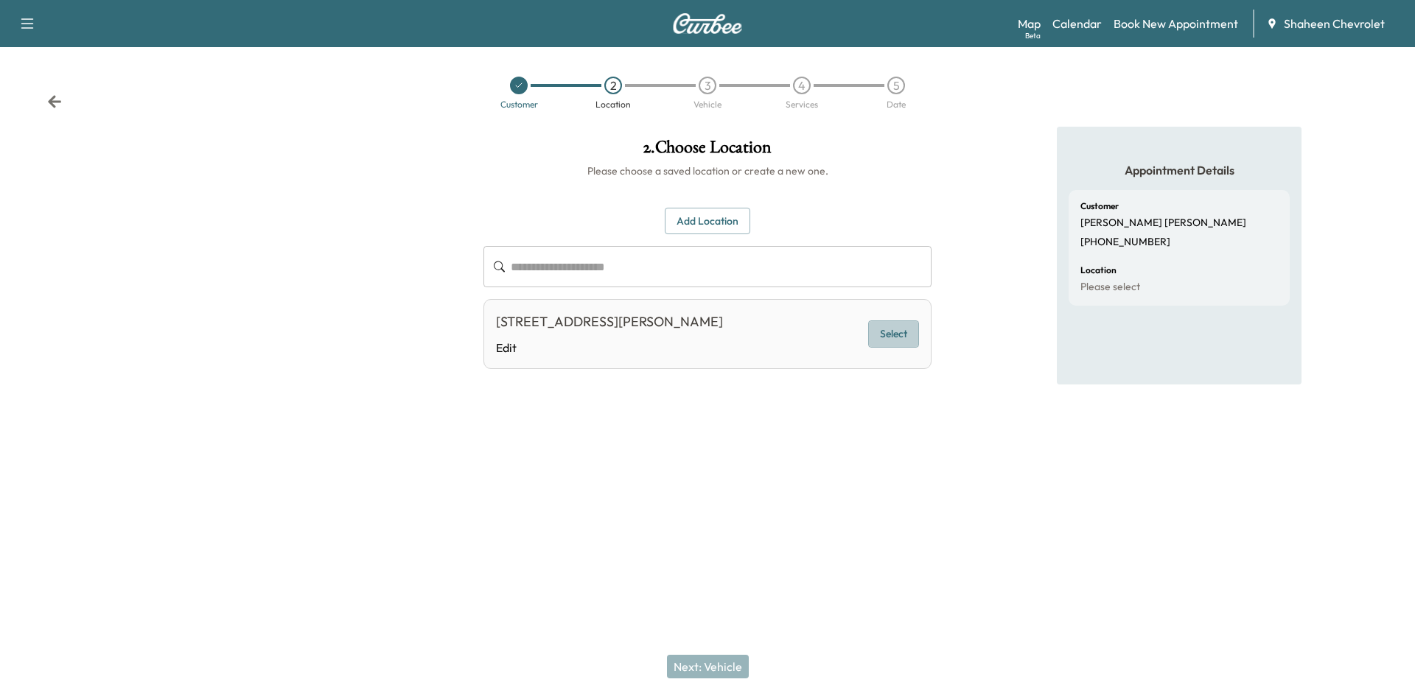
click at [912, 333] on button "Select" at bounding box center [893, 334] width 51 height 27
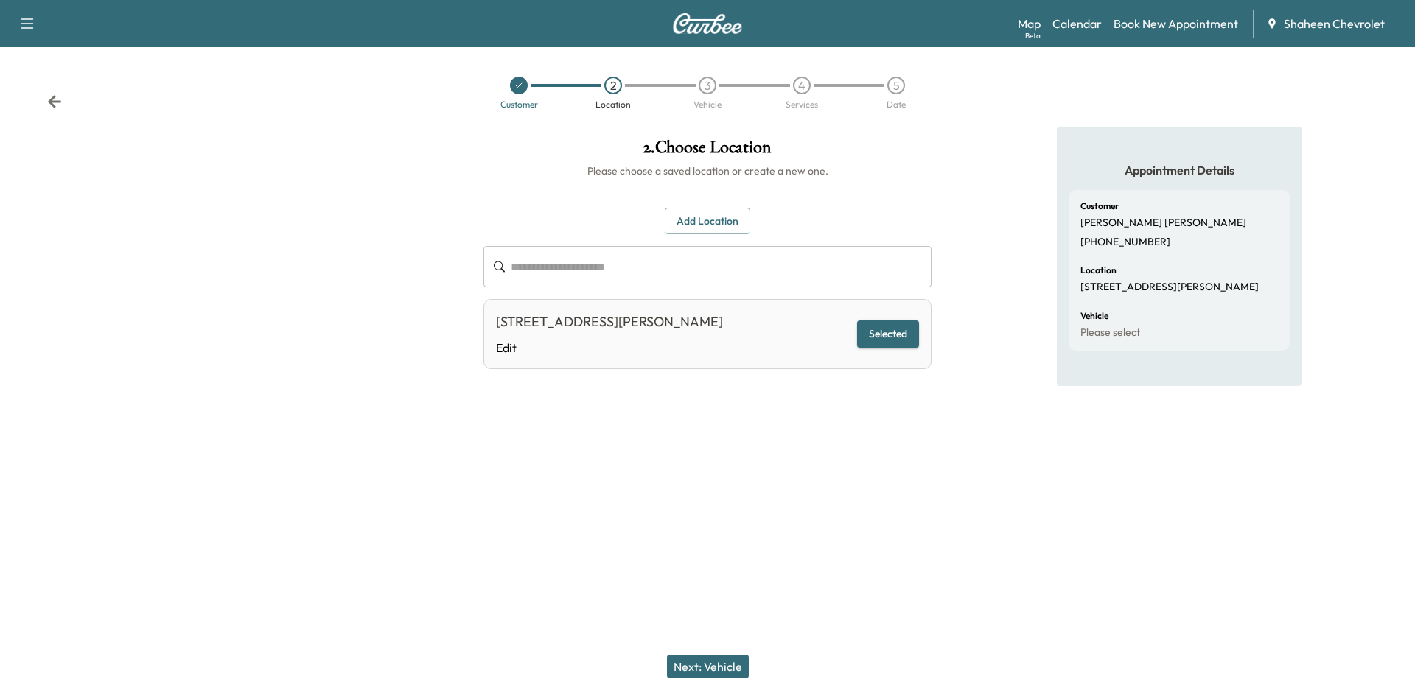
click at [684, 674] on button "Next: Vehicle" at bounding box center [708, 667] width 82 height 24
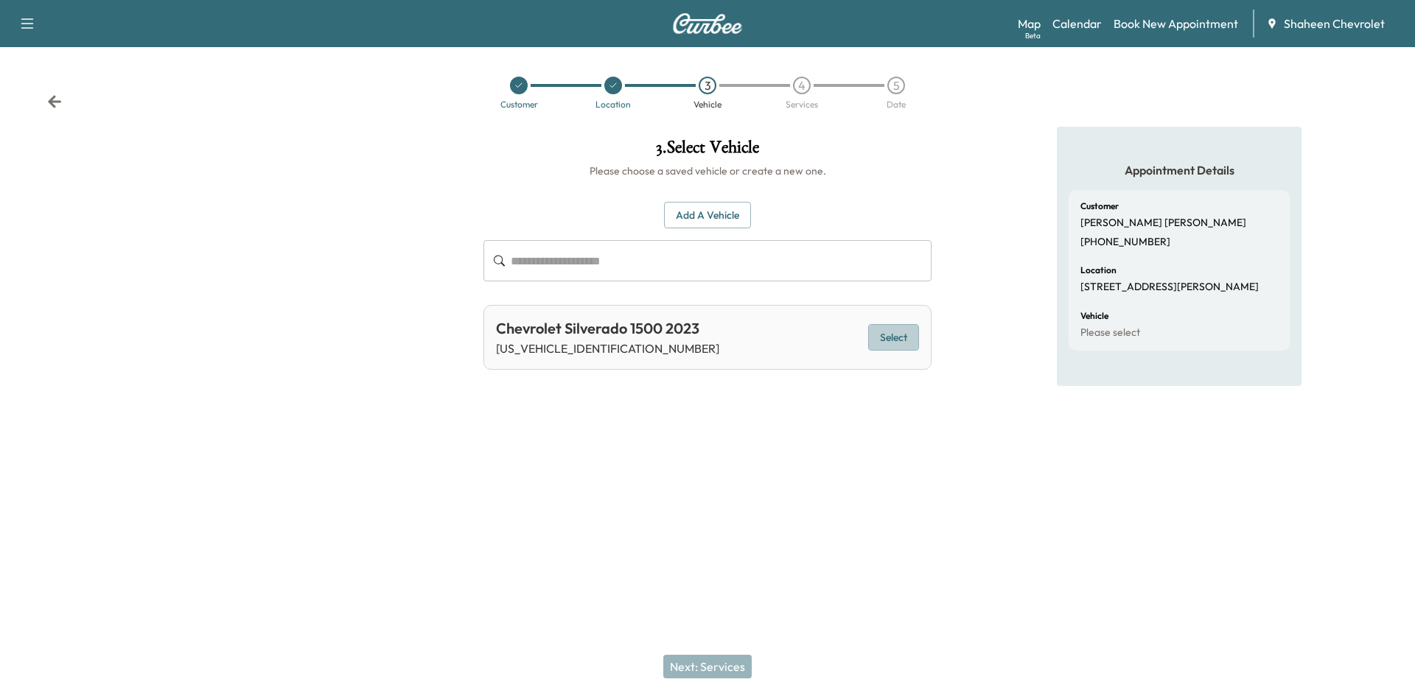
click at [887, 341] on button "Select" at bounding box center [893, 337] width 51 height 27
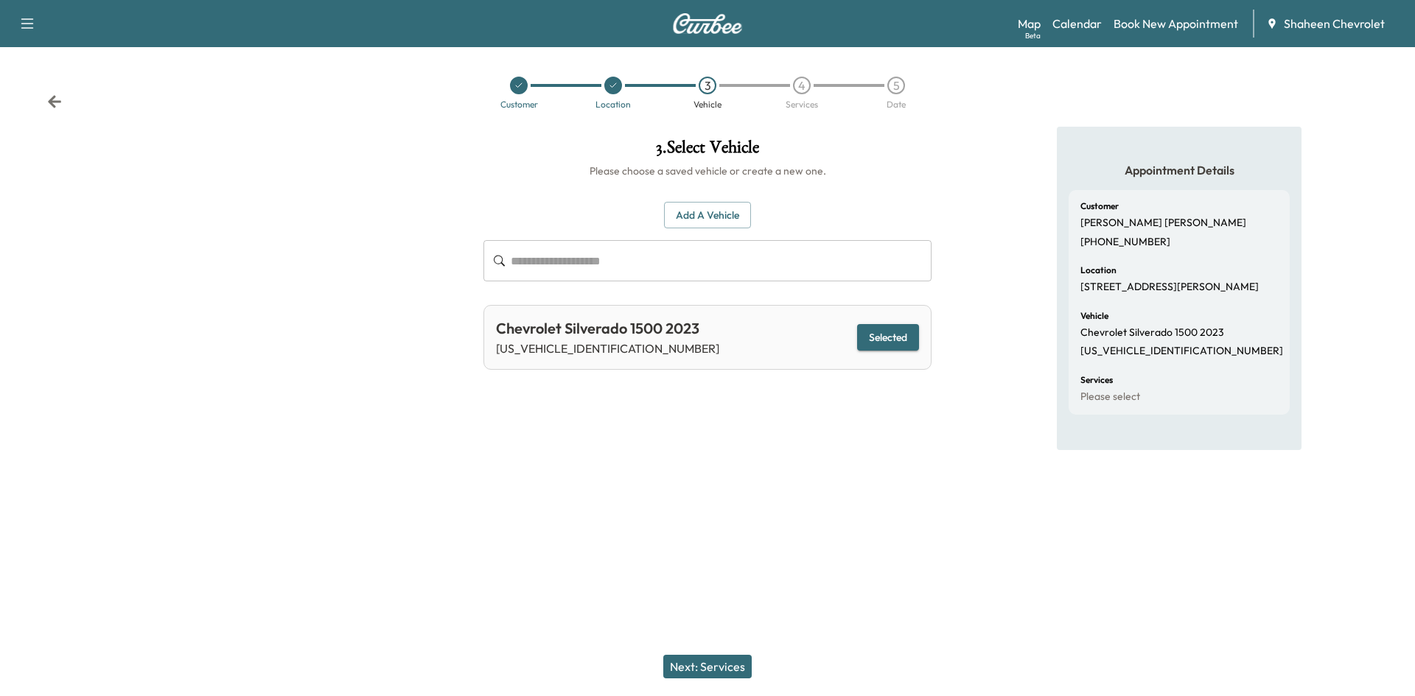
click at [705, 671] on button "Next: Services" at bounding box center [707, 667] width 88 height 24
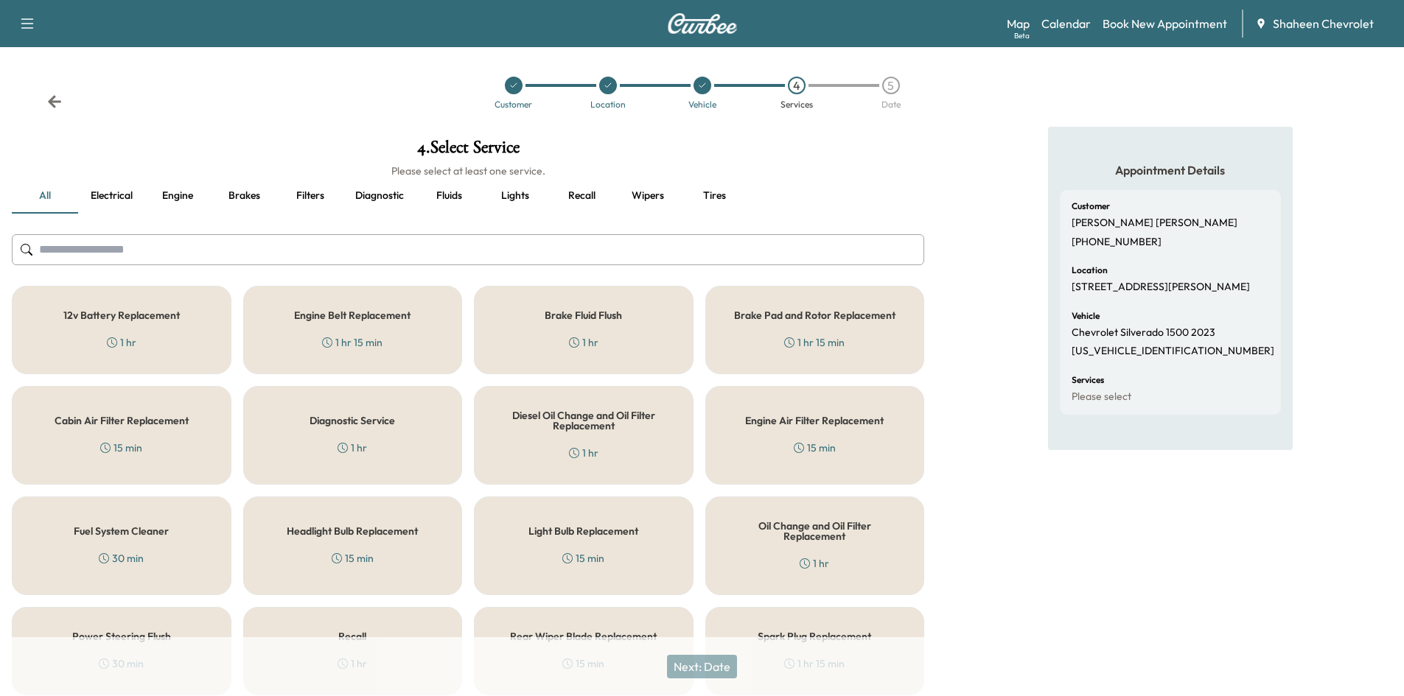
click at [199, 261] on input "text" at bounding box center [468, 249] width 912 height 31
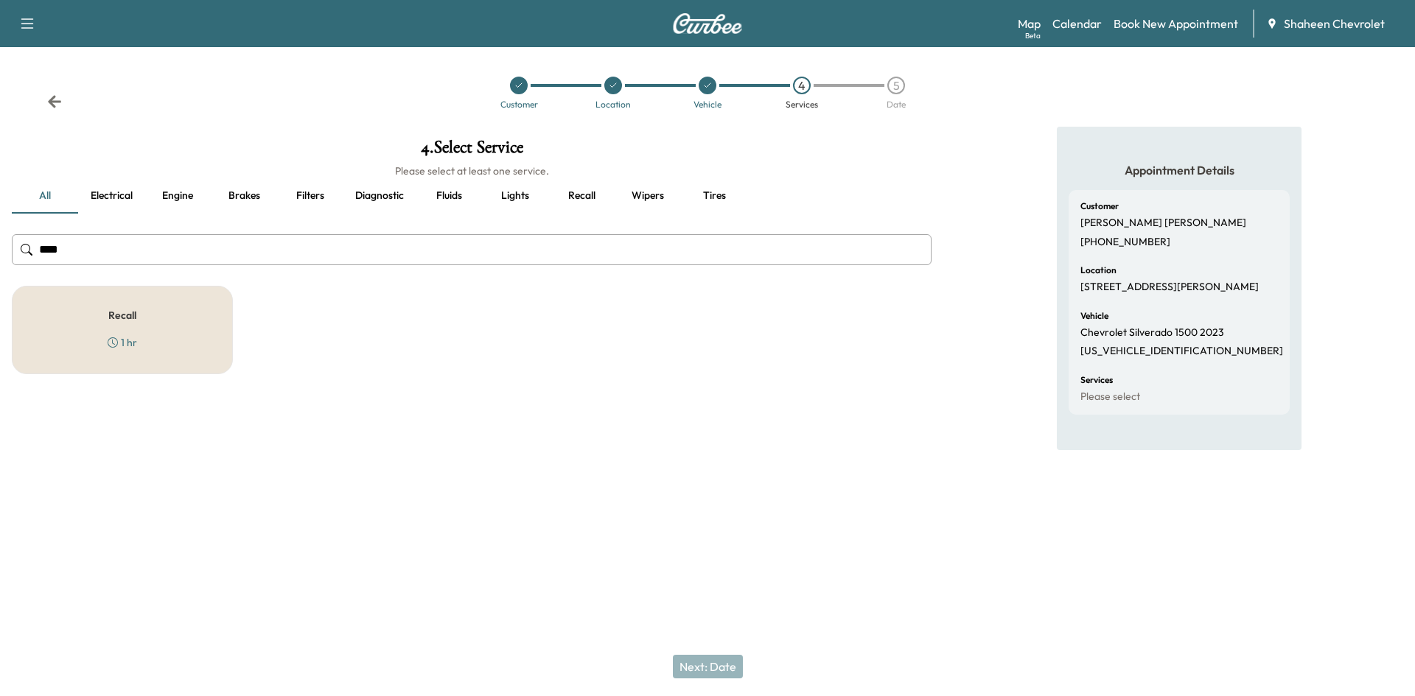
type input "****"
click at [206, 317] on div "Recall 1 hr" at bounding box center [122, 330] width 221 height 88
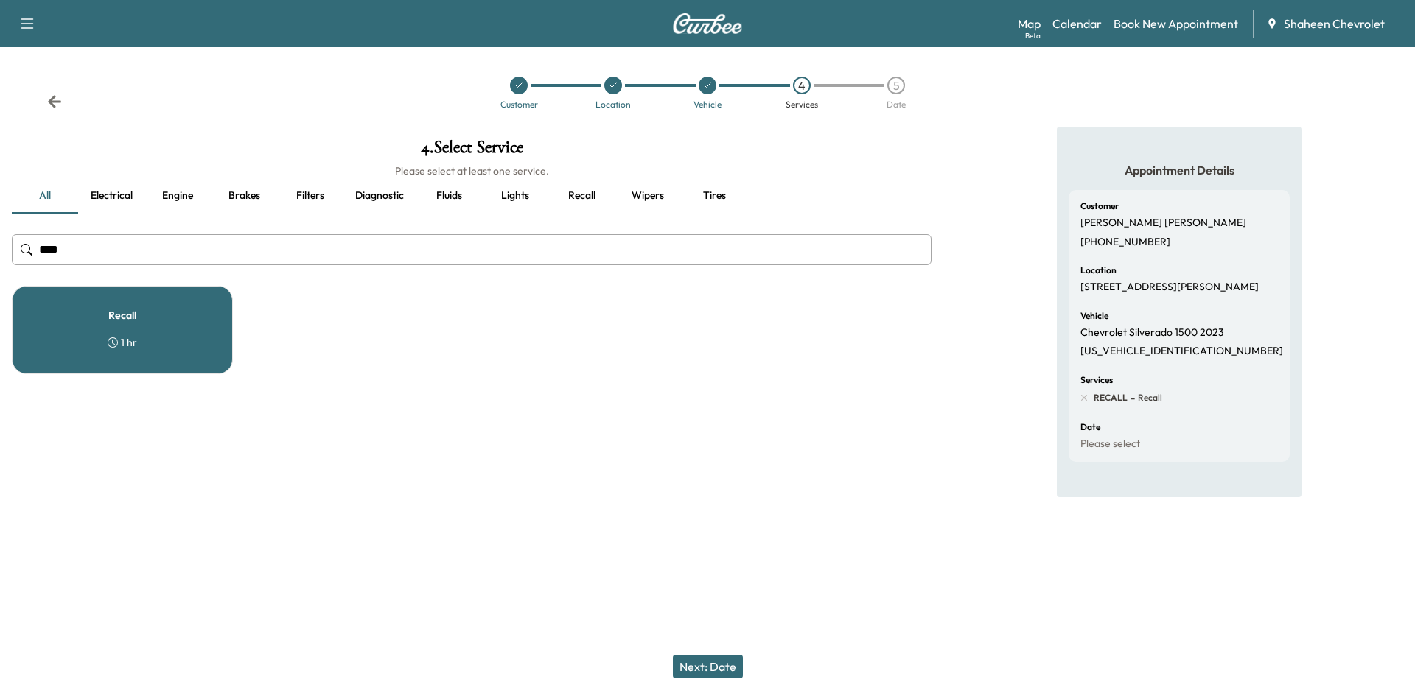
click at [707, 661] on button "Next: Date" at bounding box center [708, 667] width 70 height 24
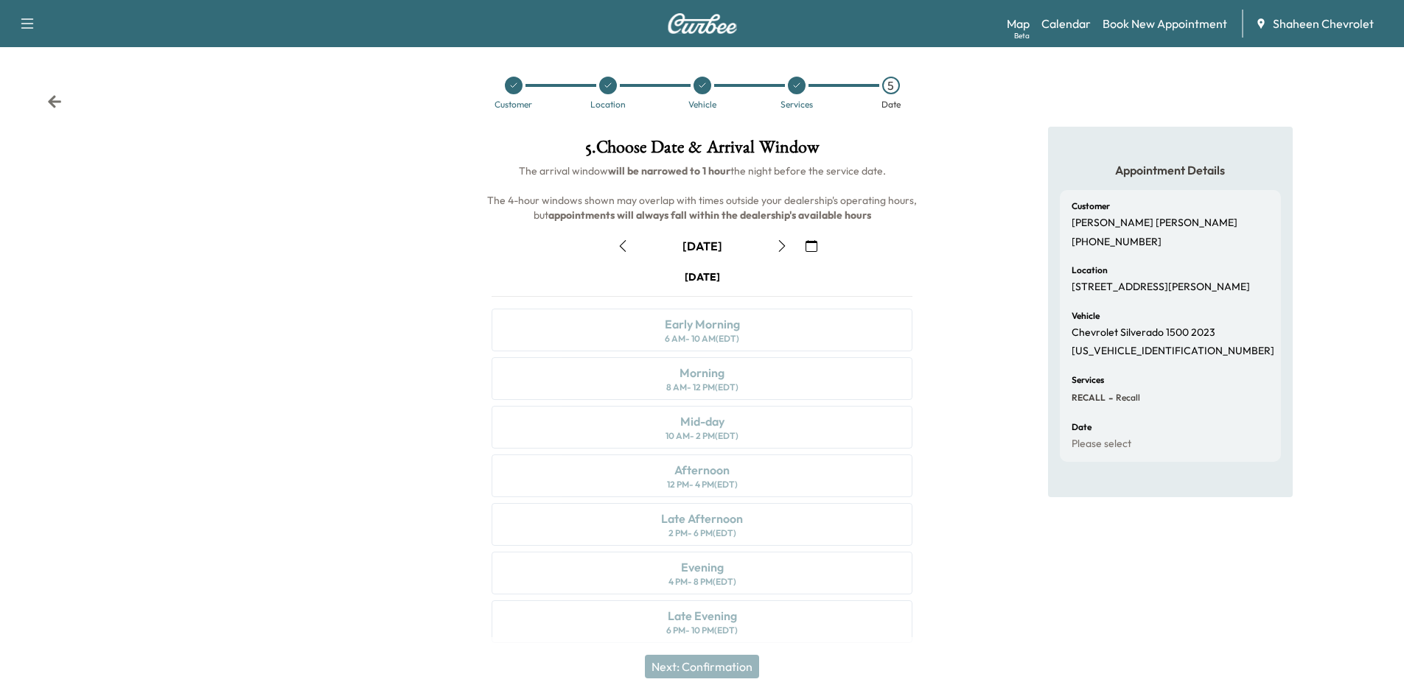
click at [786, 249] on icon "button" at bounding box center [782, 246] width 12 height 12
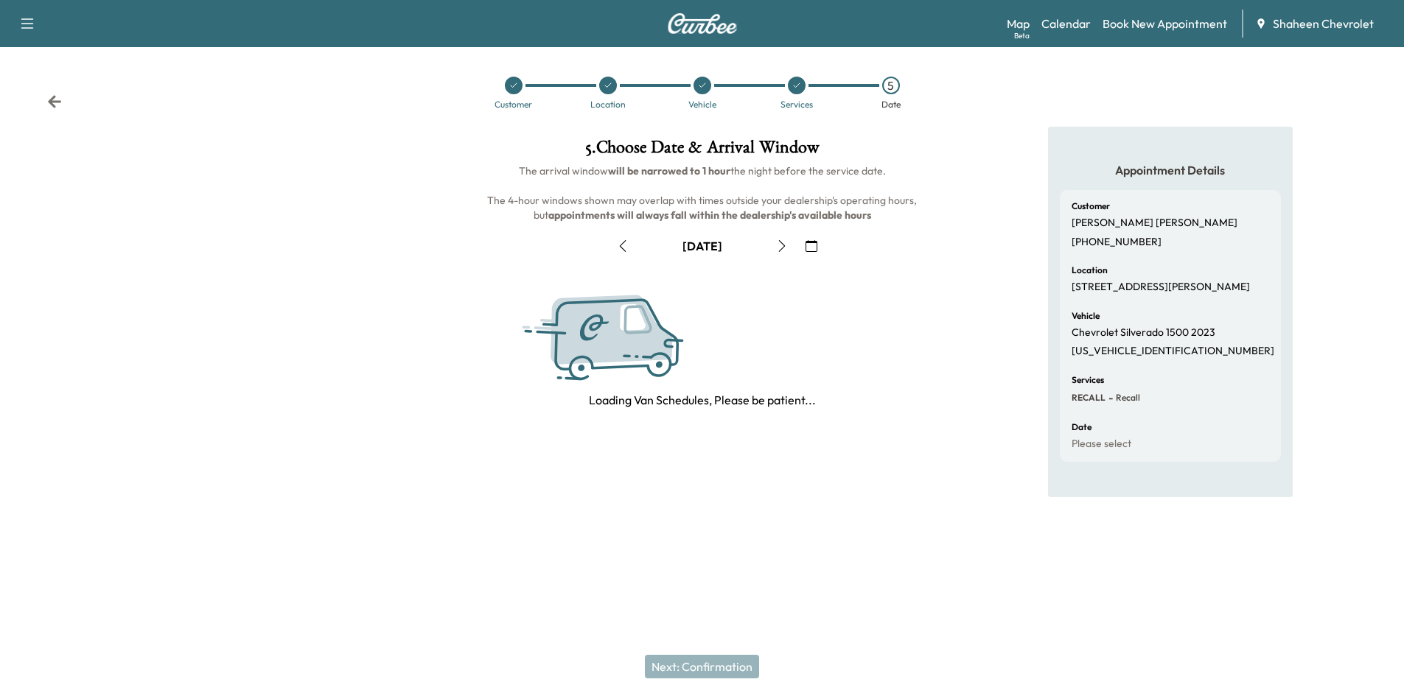
click at [786, 249] on icon "button" at bounding box center [782, 246] width 12 height 12
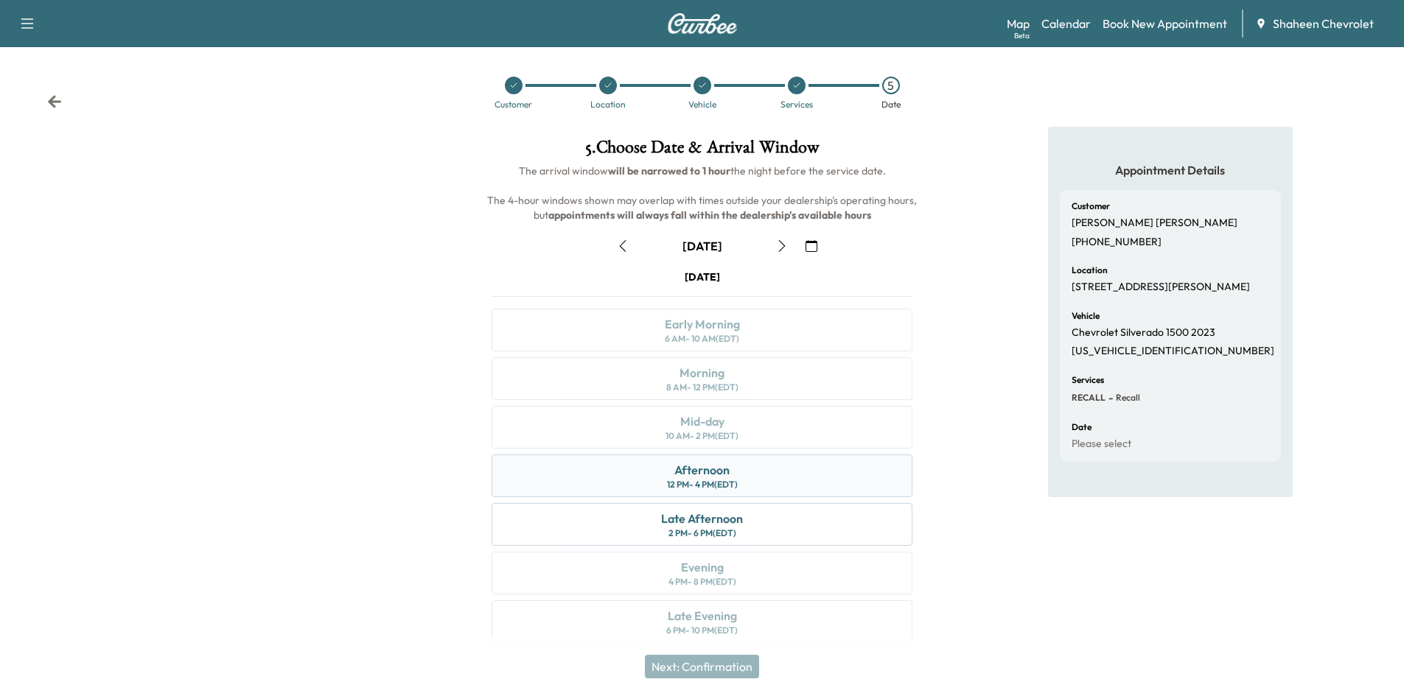
click at [657, 483] on div "Afternoon 12 PM - 4 PM (EDT)" at bounding box center [702, 476] width 421 height 43
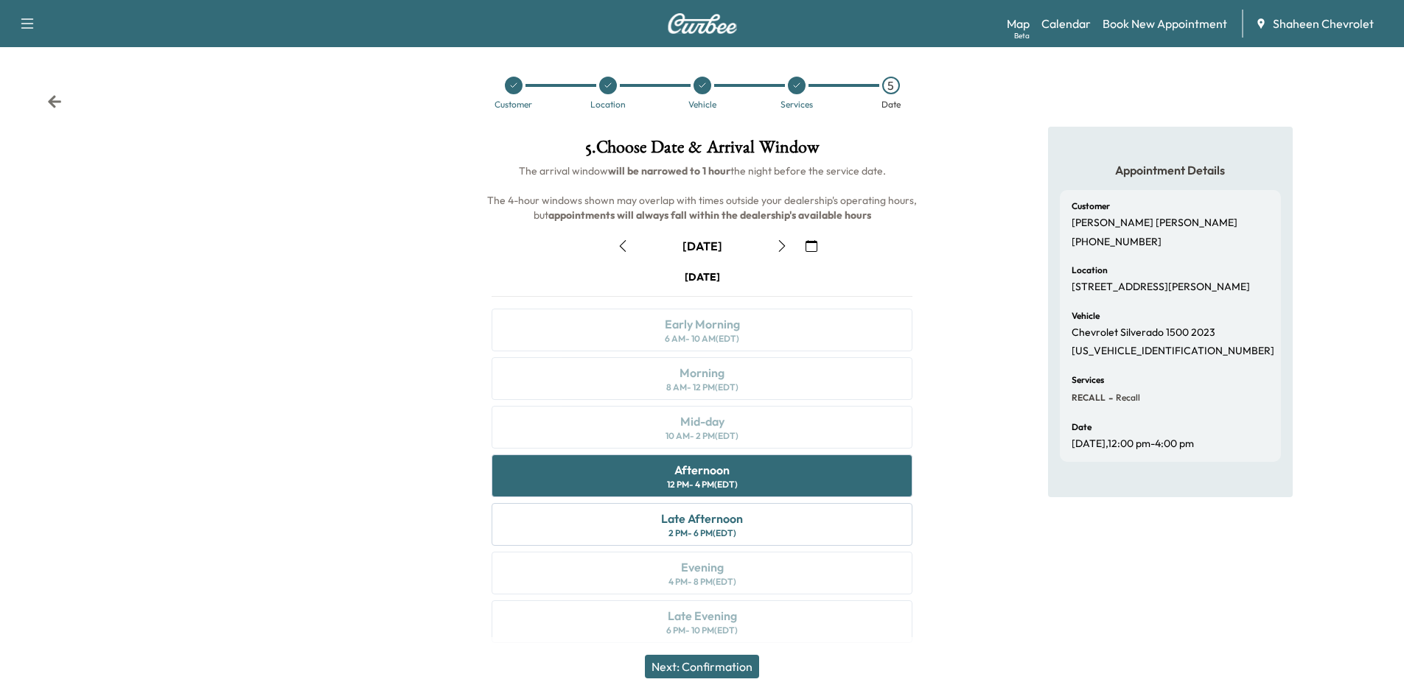
click at [730, 668] on button "Next: Confirmation" at bounding box center [702, 667] width 114 height 24
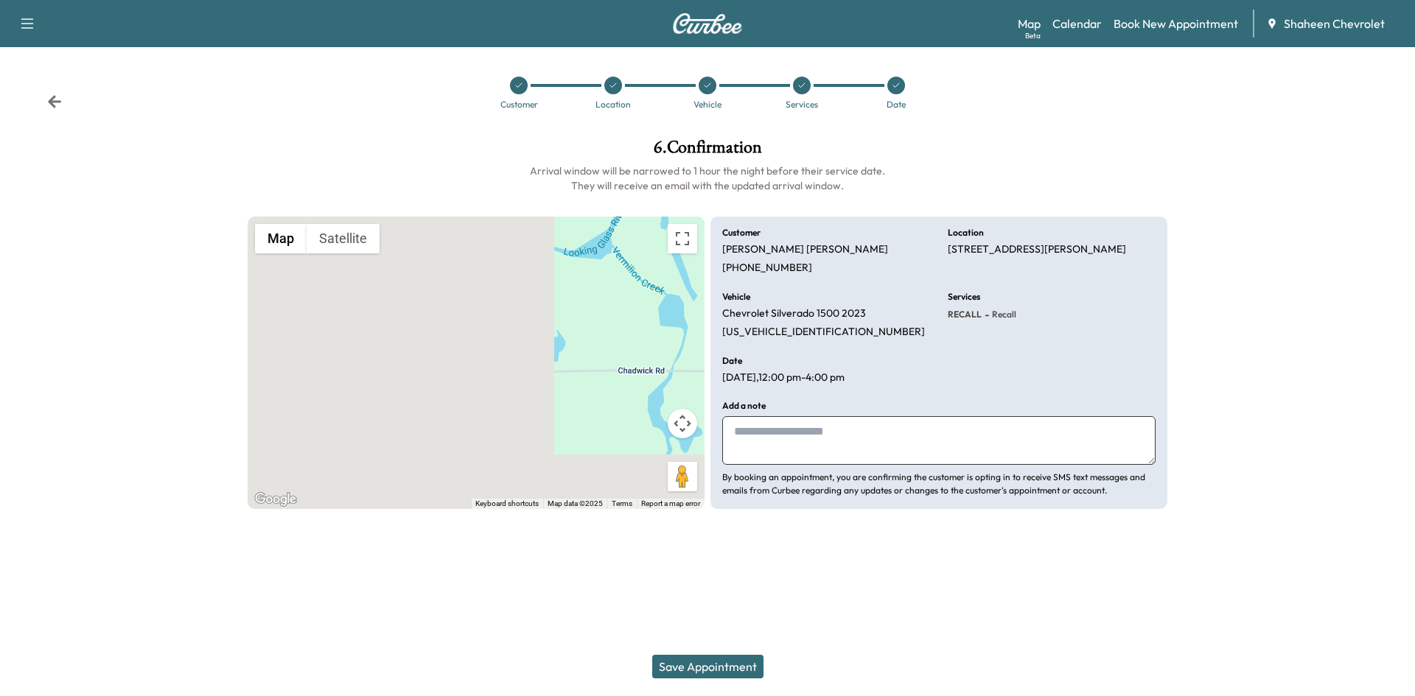
click at [784, 451] on textarea at bounding box center [938, 440] width 433 height 49
type textarea "**********"
click at [720, 666] on button "Save Appointment" at bounding box center [707, 667] width 111 height 24
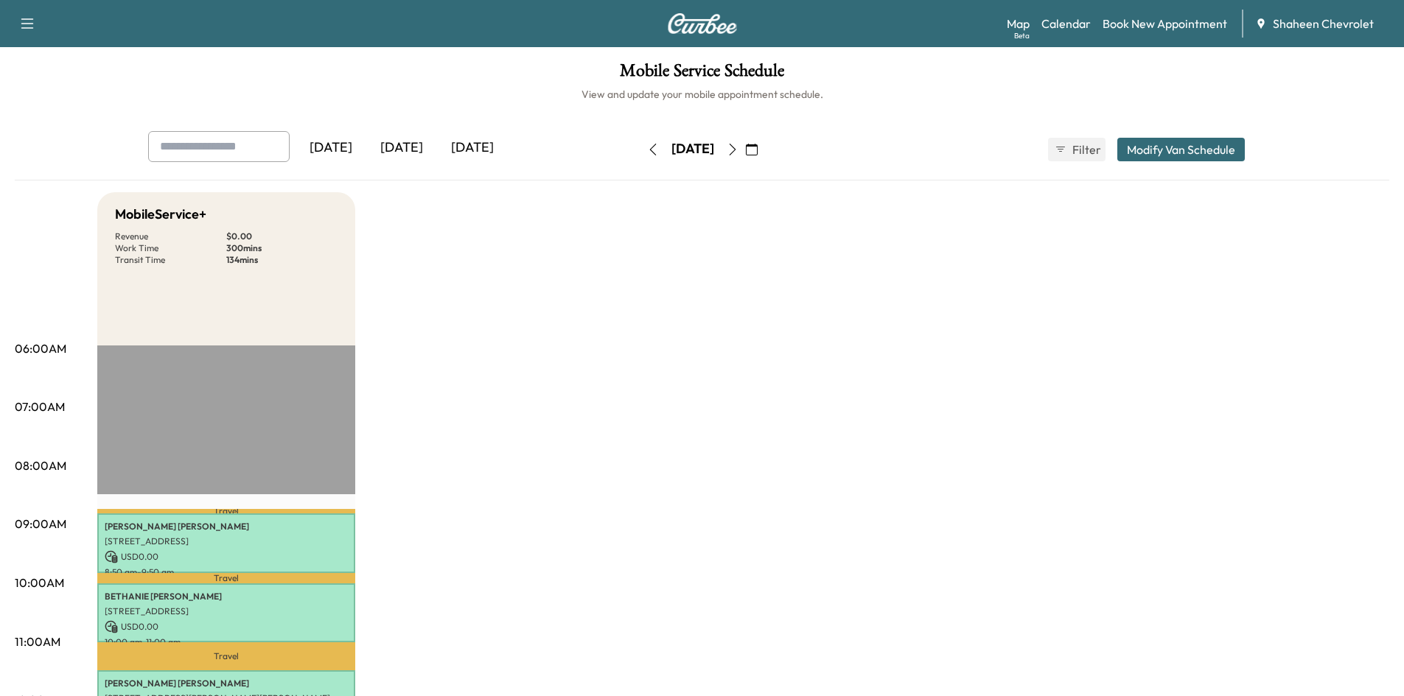
click at [420, 151] on div "[DATE]" at bounding box center [401, 148] width 71 height 34
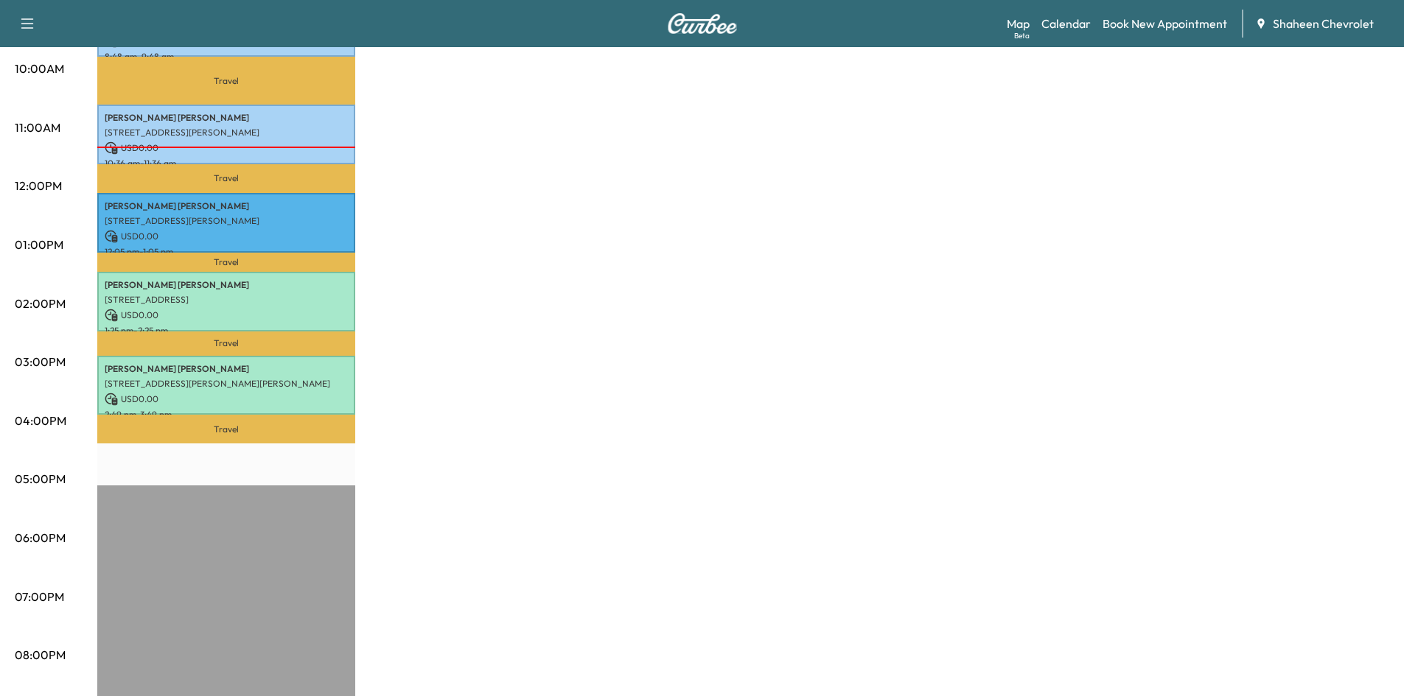
scroll to position [516, 0]
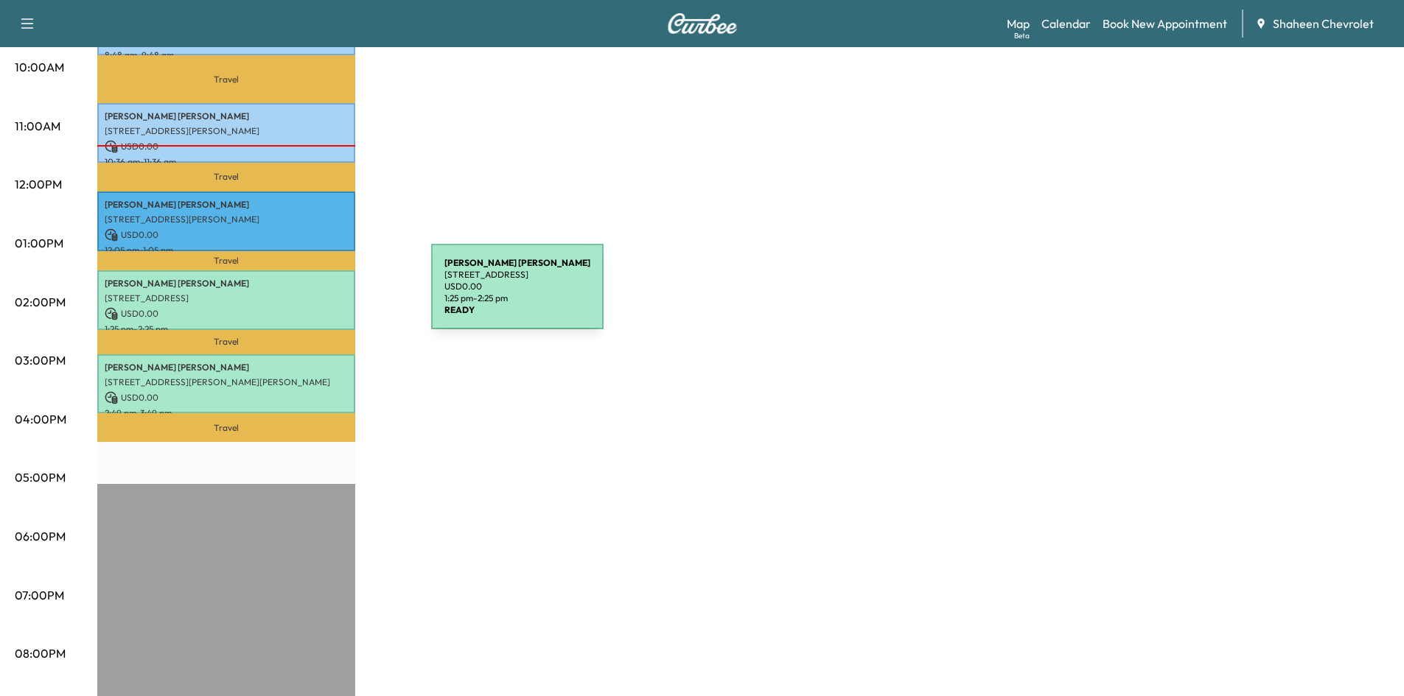
click at [321, 296] on p "[STREET_ADDRESS]" at bounding box center [226, 299] width 243 height 12
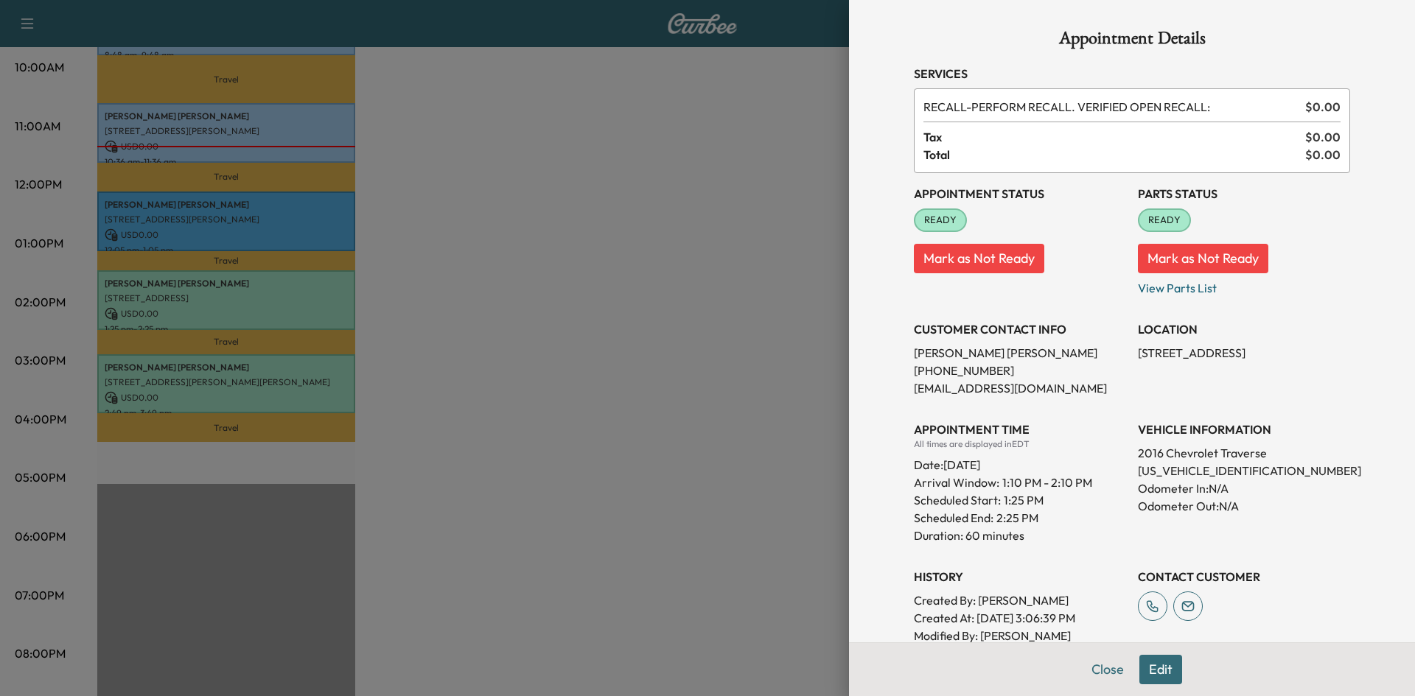
click at [535, 287] on div at bounding box center [707, 348] width 1415 height 696
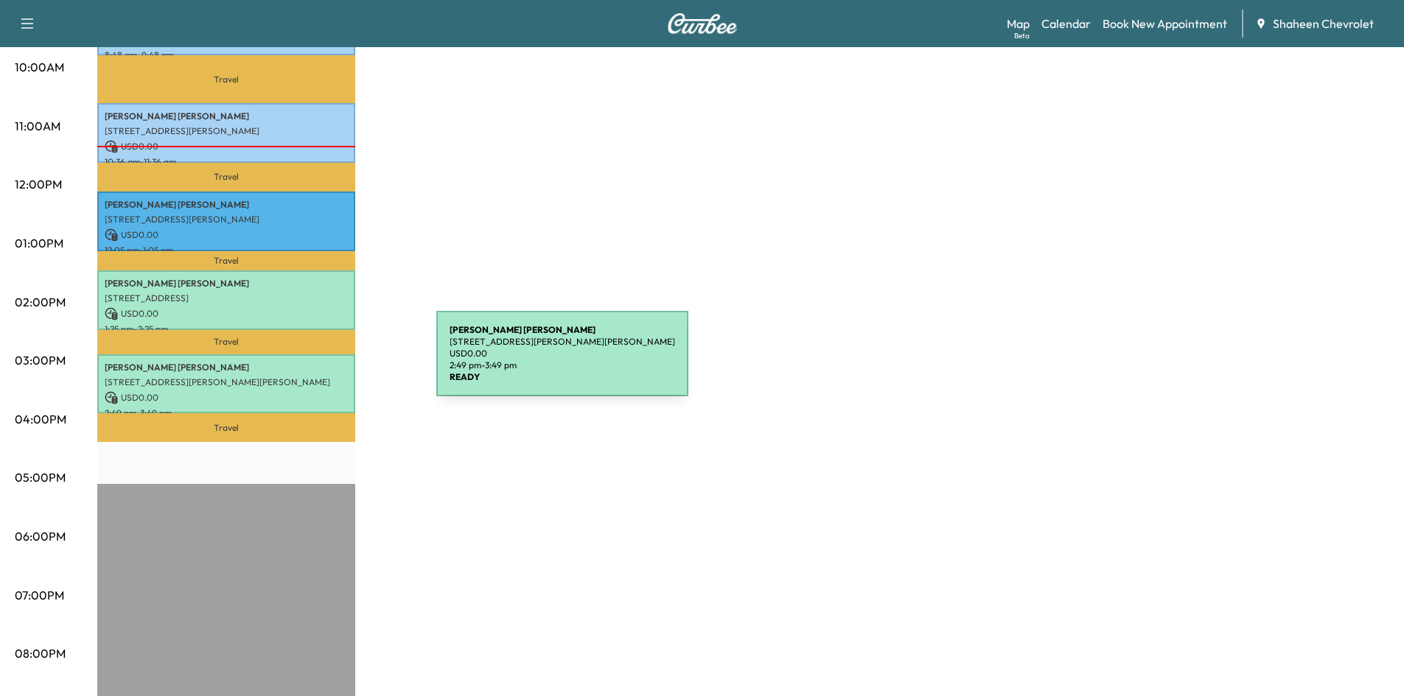
click at [326, 363] on p "[PERSON_NAME]" at bounding box center [226, 368] width 243 height 12
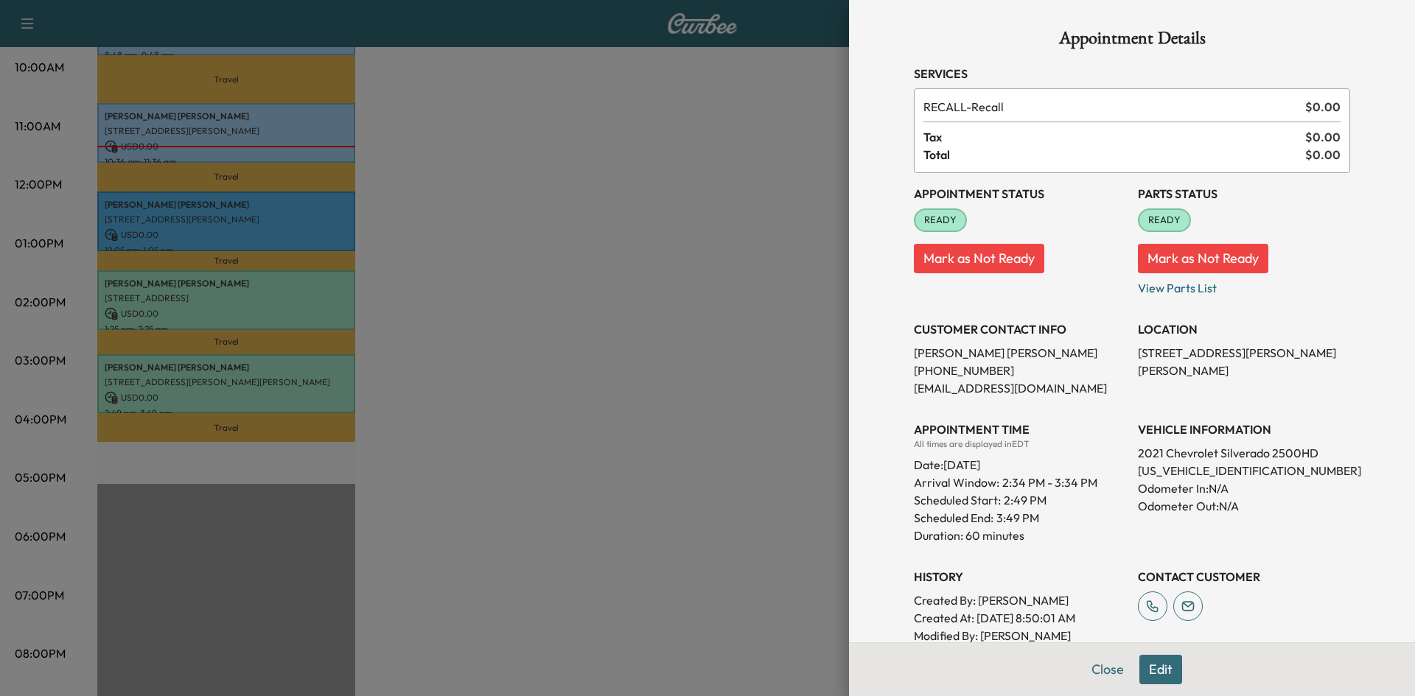
click at [497, 319] on div at bounding box center [707, 348] width 1415 height 696
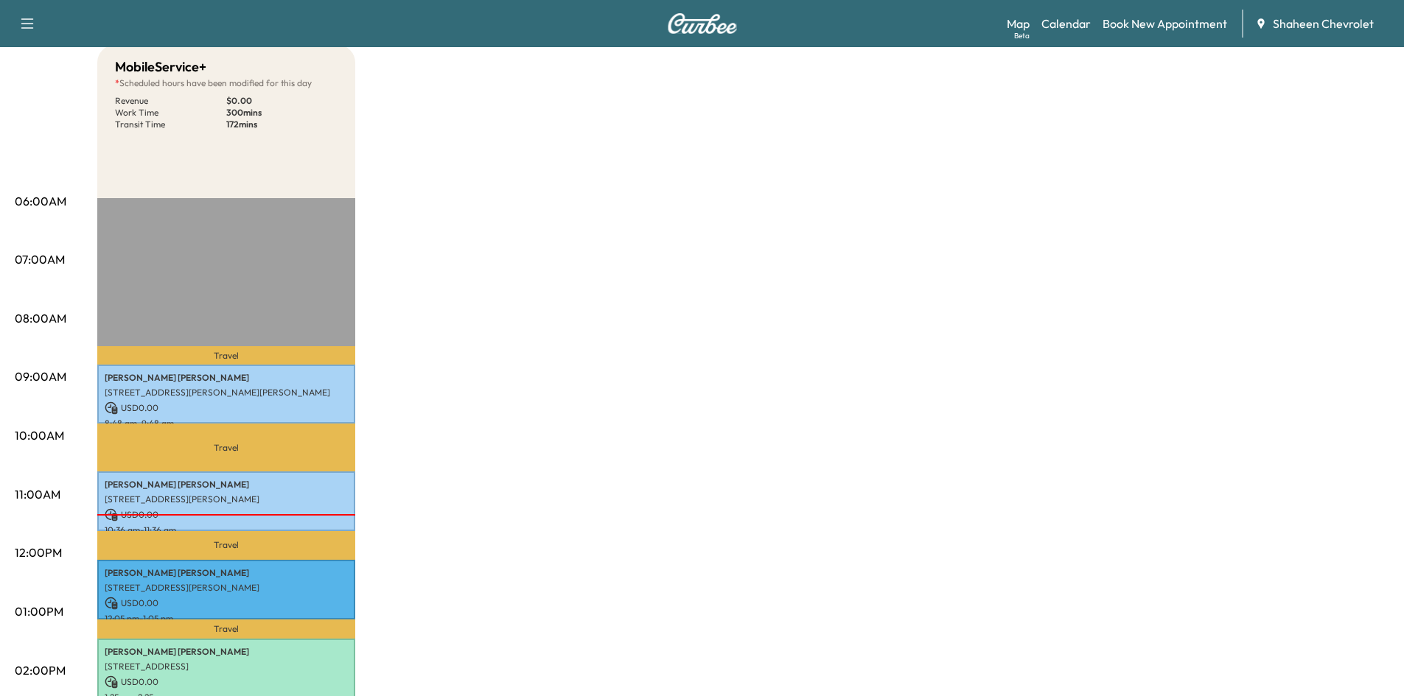
scroll to position [0, 0]
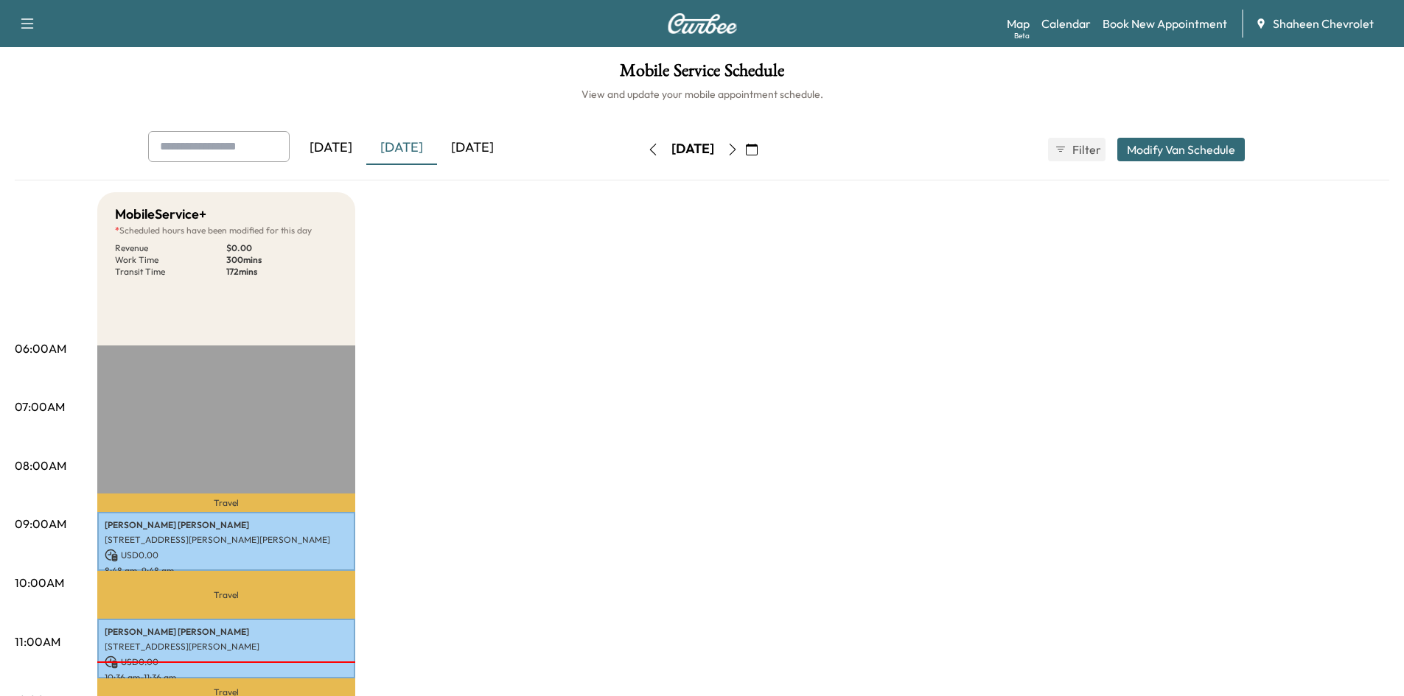
click at [738, 149] on icon "button" at bounding box center [733, 150] width 12 height 12
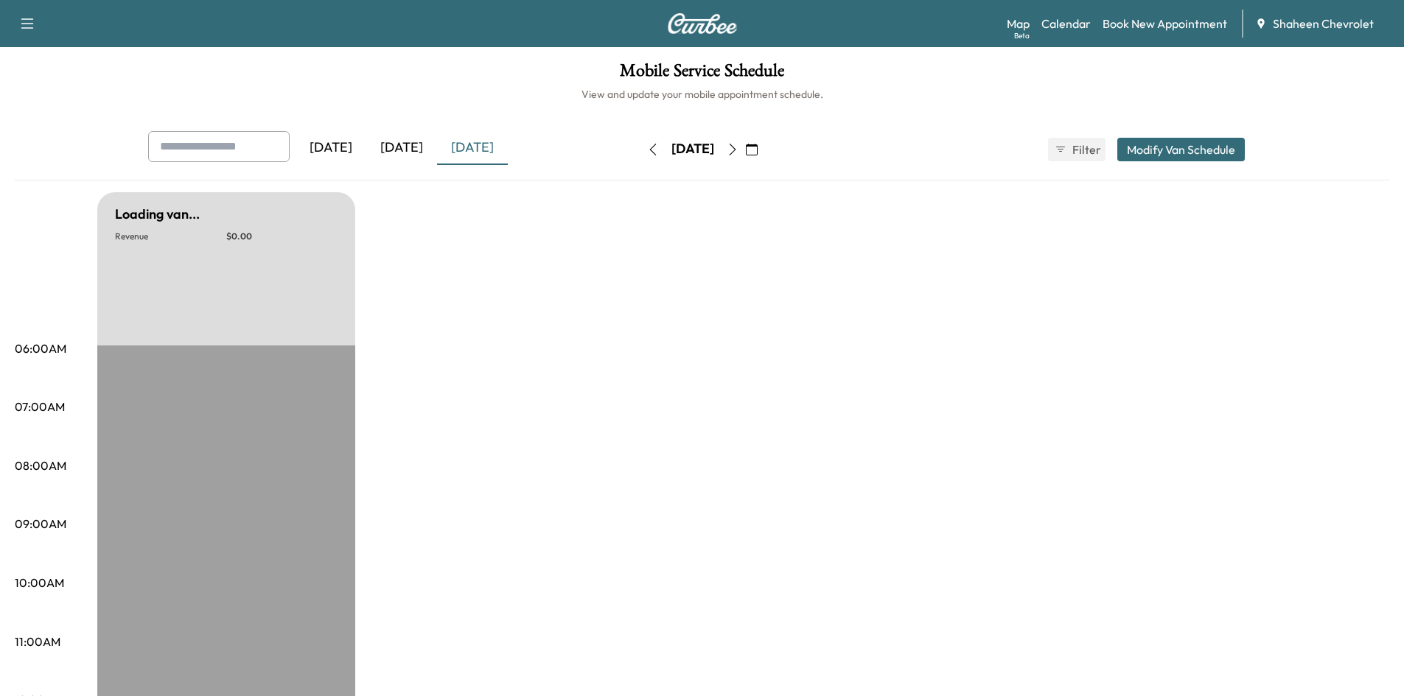
click at [738, 149] on icon "button" at bounding box center [733, 150] width 12 height 12
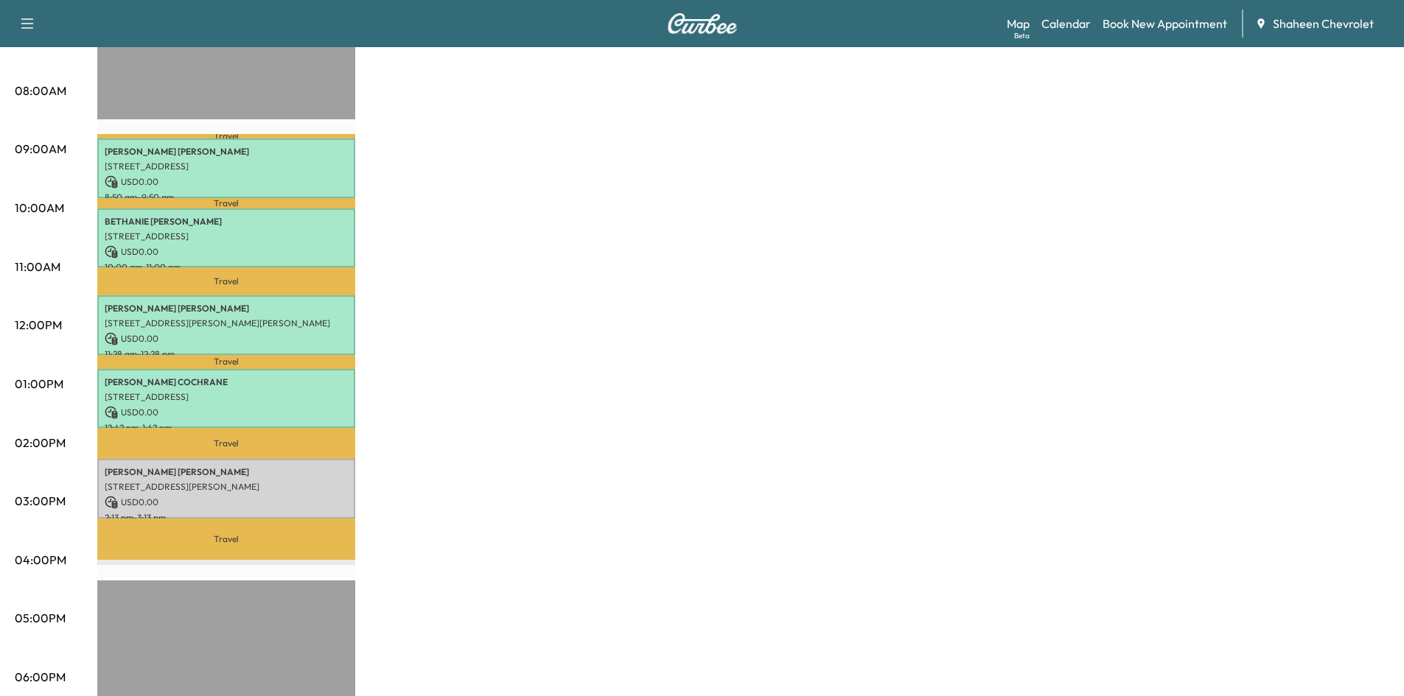
scroll to position [442, 0]
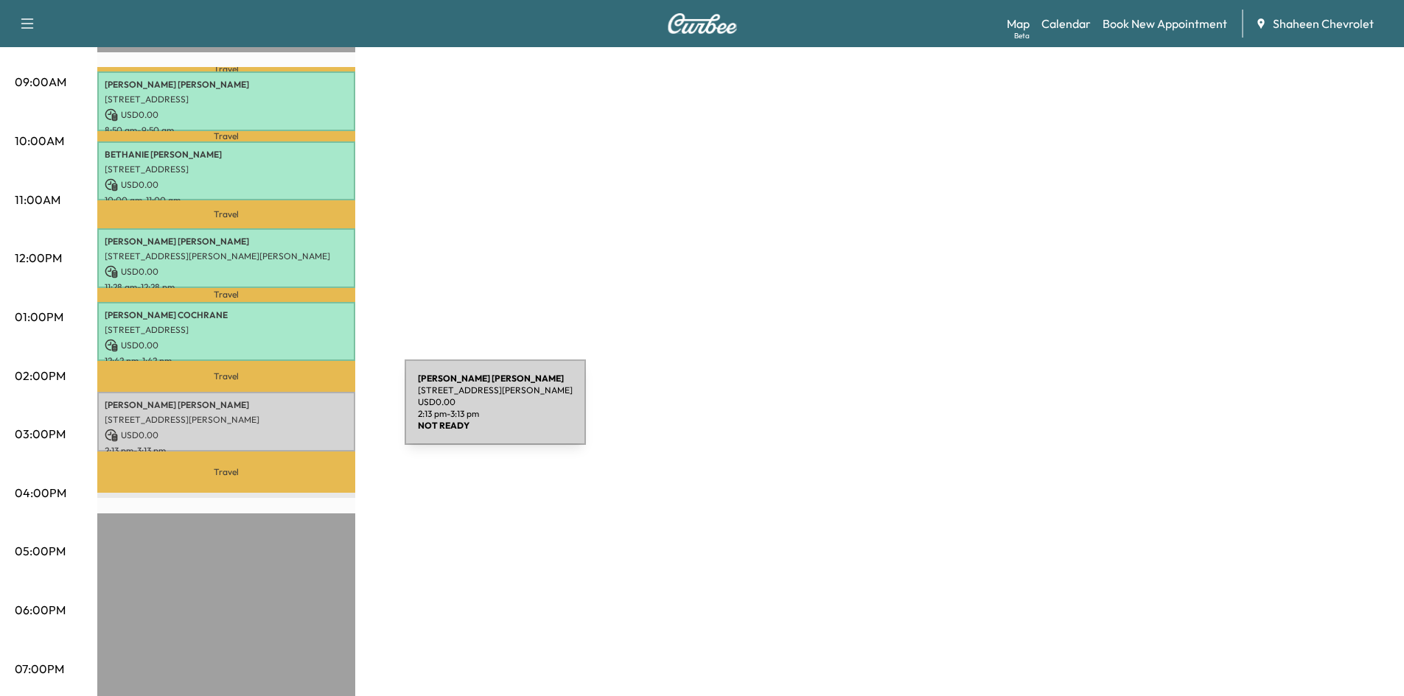
click at [294, 414] on p "[STREET_ADDRESS][PERSON_NAME]" at bounding box center [226, 420] width 243 height 12
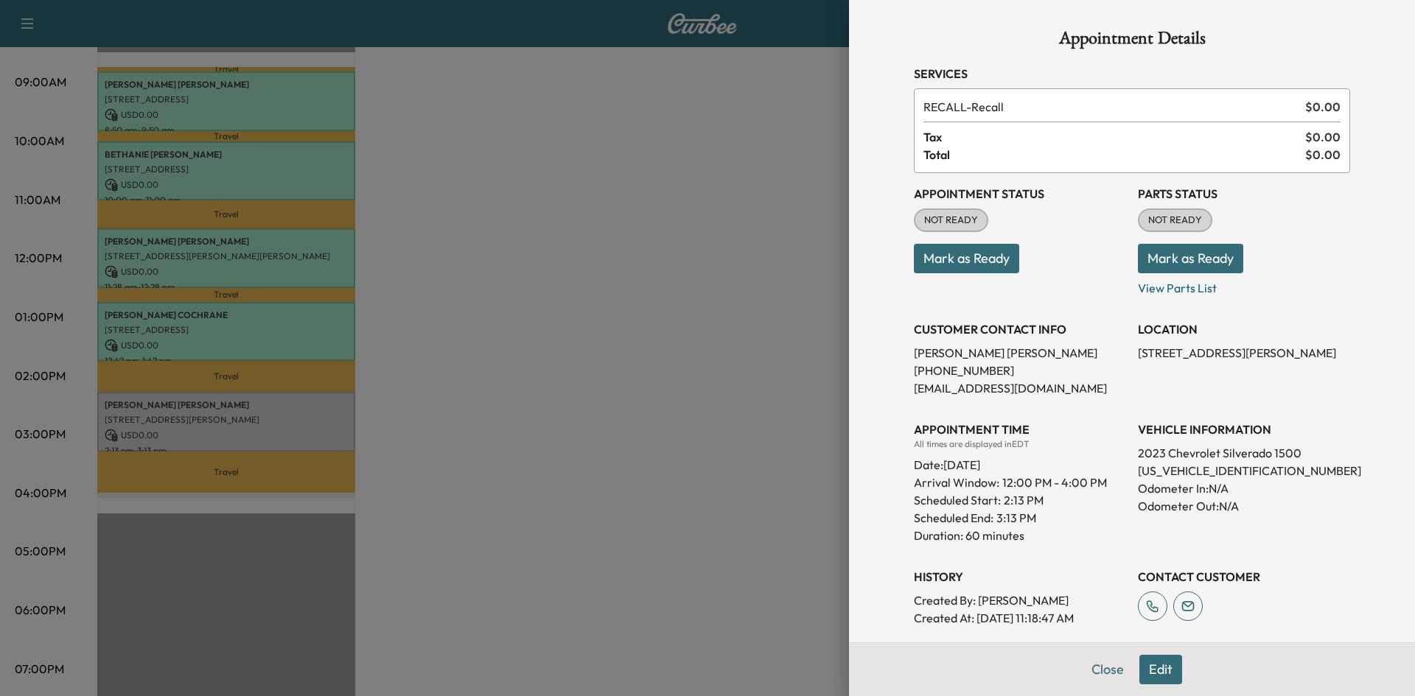
click at [974, 258] on button "Mark as Ready" at bounding box center [966, 258] width 105 height 29
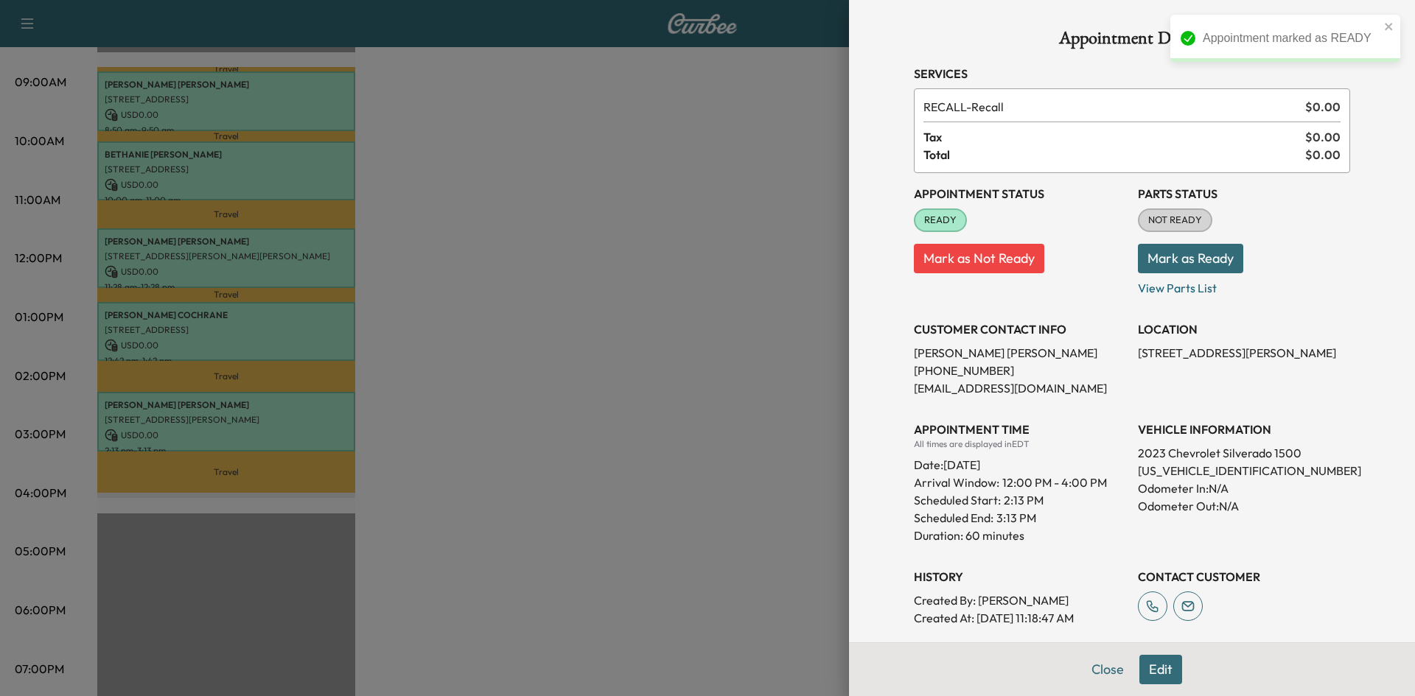
click at [1178, 255] on button "Mark as Ready" at bounding box center [1190, 258] width 105 height 29
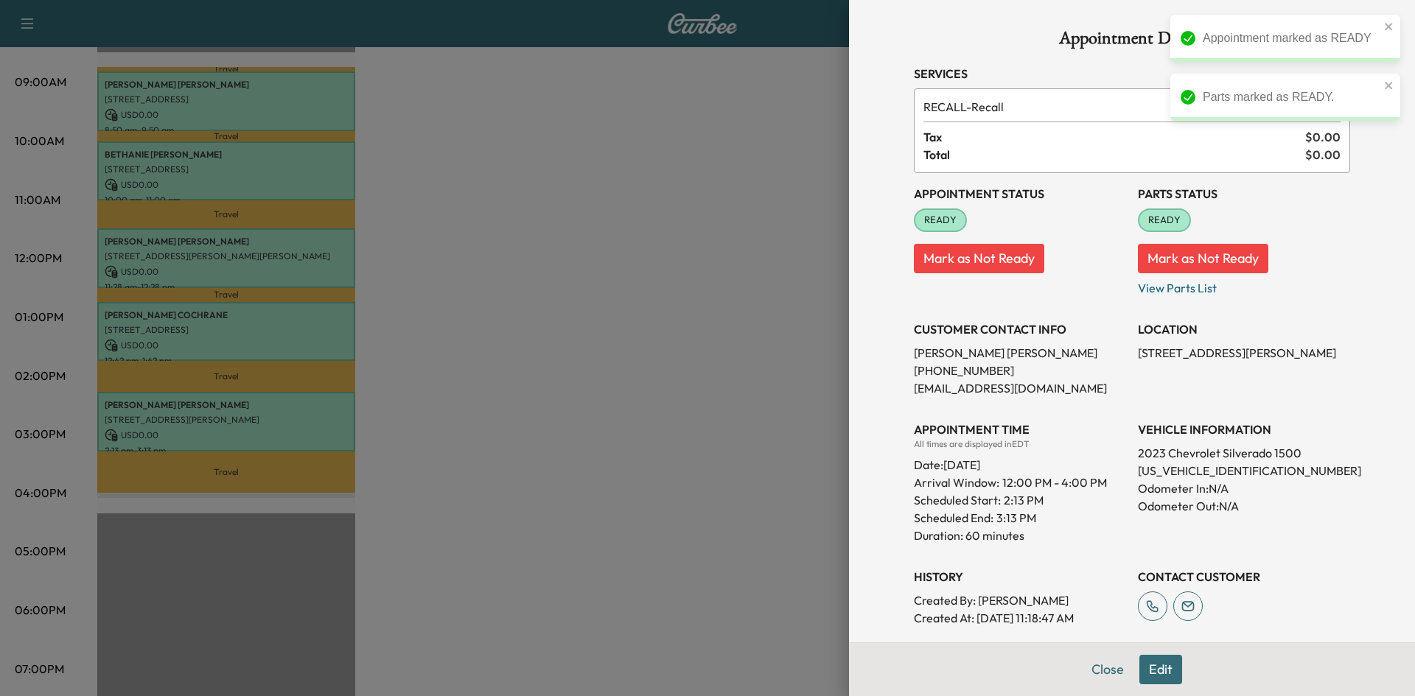
click at [670, 298] on div at bounding box center [707, 348] width 1415 height 696
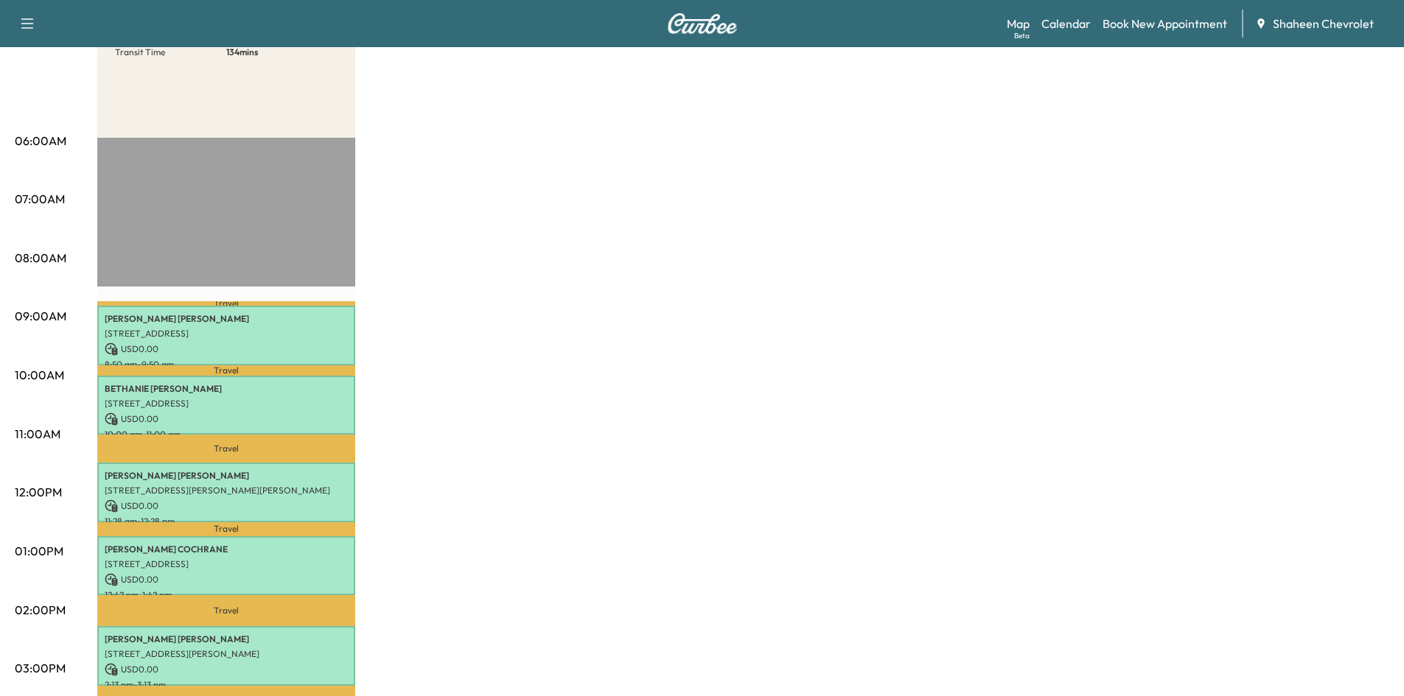
scroll to position [0, 0]
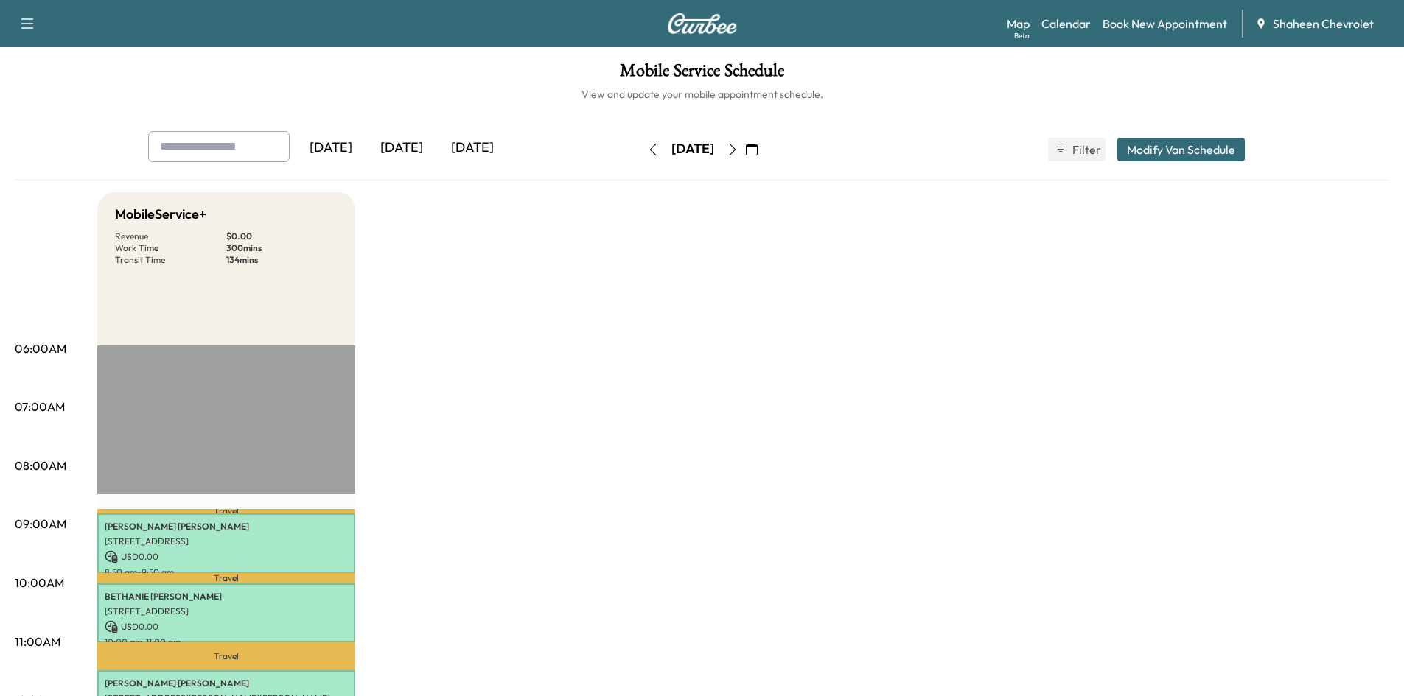
click at [411, 151] on div "[DATE]" at bounding box center [401, 148] width 71 height 34
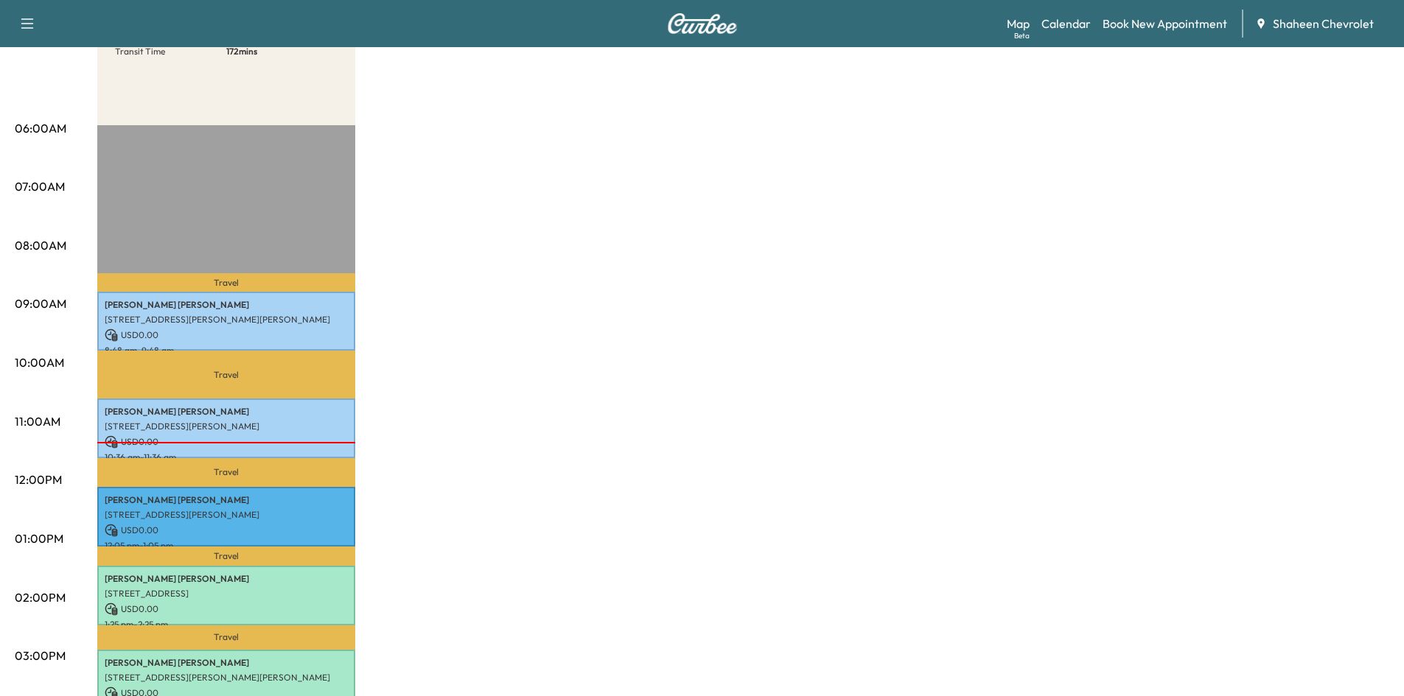
scroll to position [221, 0]
click at [607, 626] on div "MobileService+ * Scheduled hours have been modified for this day Revenue $ 0.00…" at bounding box center [743, 524] width 1292 height 1106
